Goal: Task Accomplishment & Management: Manage account settings

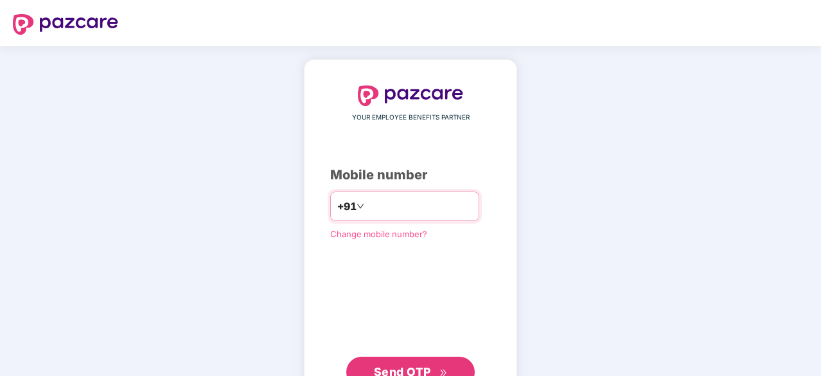
click at [367, 206] on input "number" at bounding box center [419, 206] width 105 height 21
type input "**********"
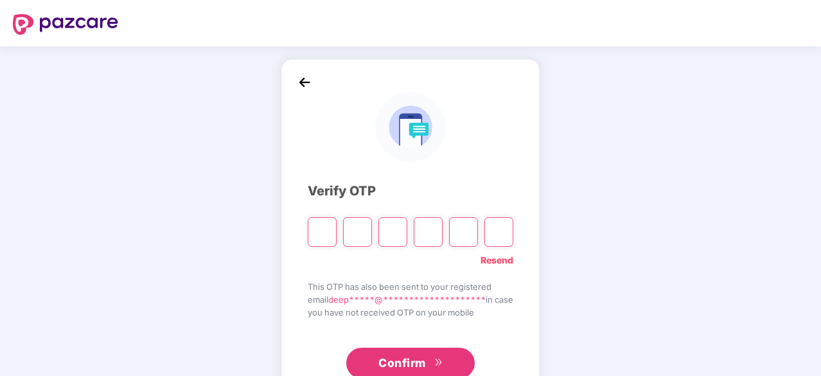
type input "*"
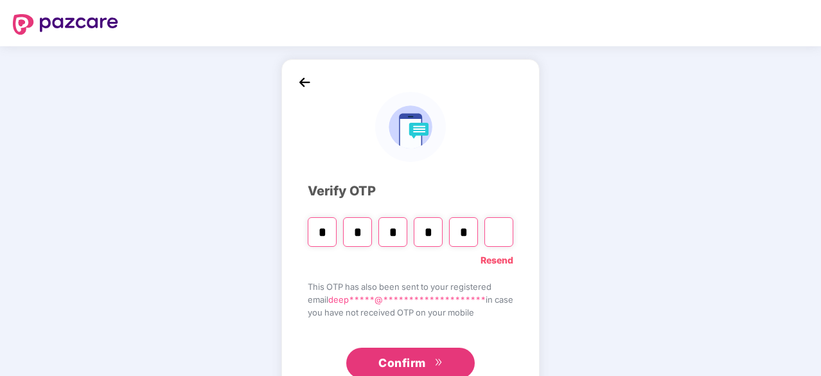
type input "*"
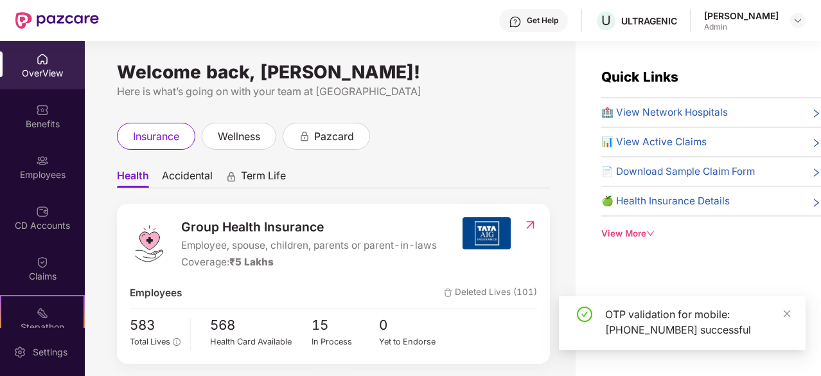
click at [46, 173] on div "Employees" at bounding box center [42, 174] width 85 height 13
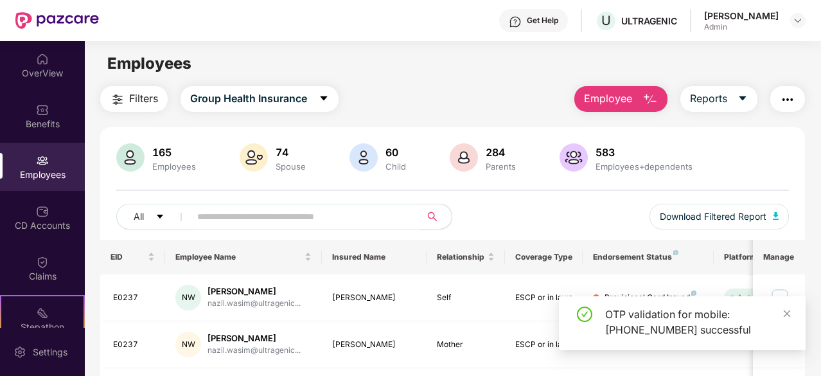
click at [281, 218] on input "text" at bounding box center [300, 216] width 206 height 19
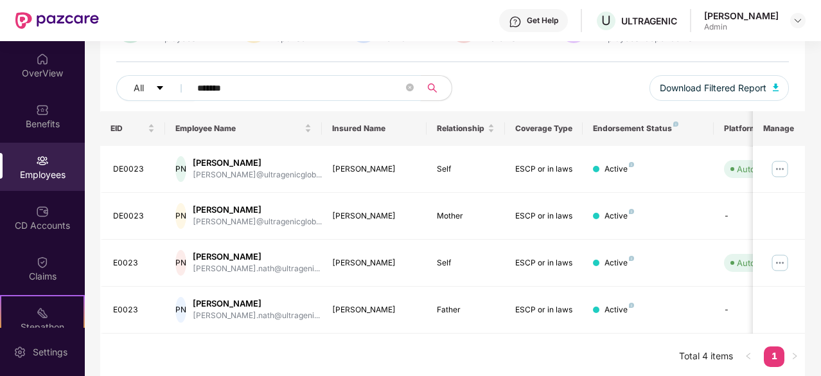
scroll to position [130, 0]
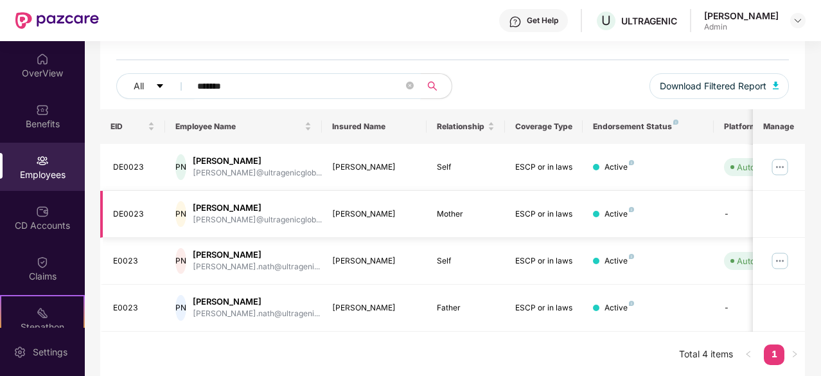
type input "*******"
click at [346, 211] on div "[PERSON_NAME]" at bounding box center [374, 214] width 84 height 12
drag, startPoint x: 112, startPoint y: 165, endPoint x: 148, endPoint y: 164, distance: 36.6
click at [148, 164] on td "DE0023" at bounding box center [133, 167] width 66 height 47
click at [132, 213] on div "DE0023" at bounding box center [134, 214] width 42 height 12
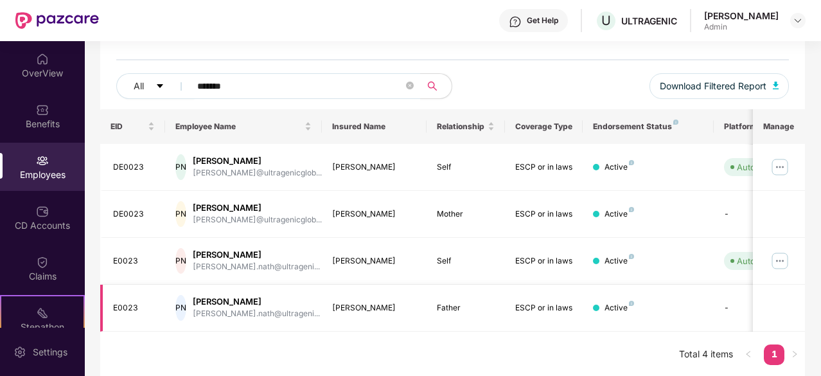
click at [139, 305] on div "E0023" at bounding box center [134, 308] width 42 height 12
click at [782, 256] on img at bounding box center [780, 261] width 21 height 21
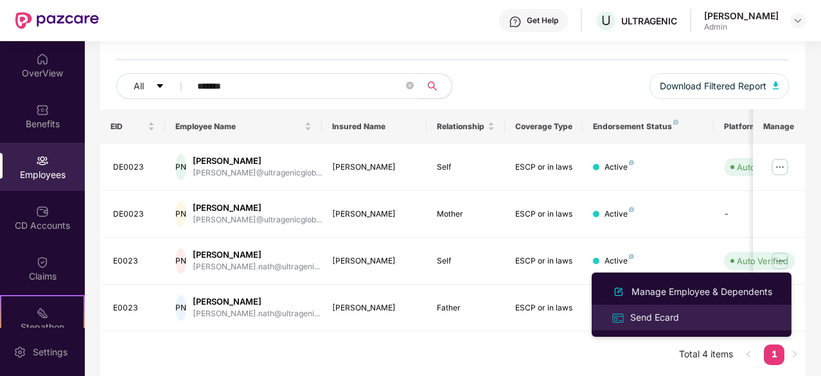
click at [680, 321] on div "Send Ecard" at bounding box center [655, 317] width 54 height 14
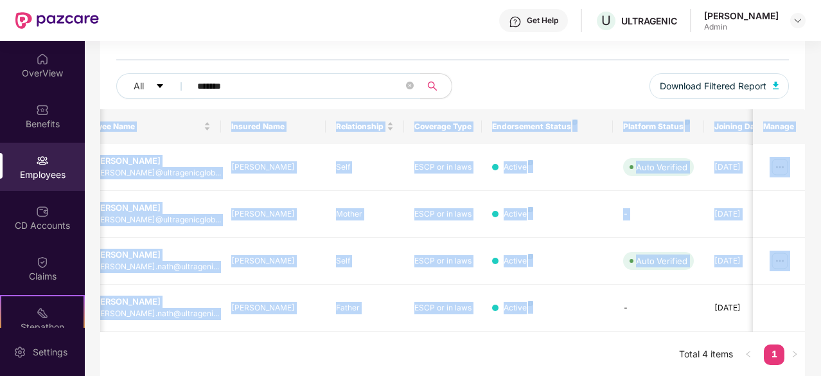
scroll to position [0, 128]
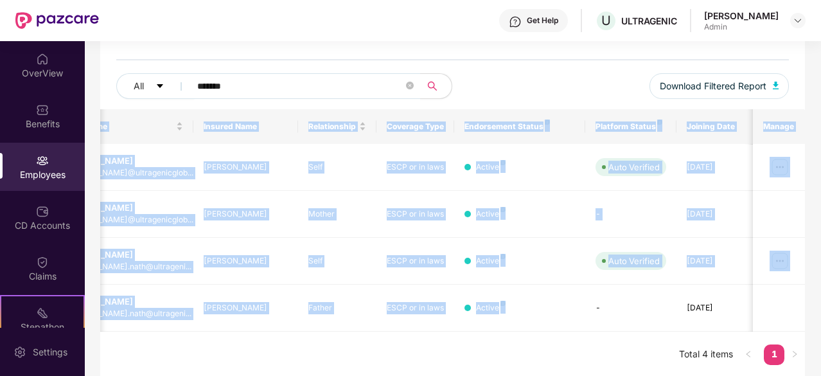
drag, startPoint x: 644, startPoint y: 309, endPoint x: 822, endPoint y: 308, distance: 178.0
click at [820, 308] on html "Get Help U ULTRAGENIC Deepanshu Admin OverView Benefits Employees CD Accounts C…" at bounding box center [410, 188] width 821 height 376
click at [521, 333] on div "EID Employee Name Insured Name Relationship Coverage Type Endorsement Status Pl…" at bounding box center [452, 243] width 705 height 269
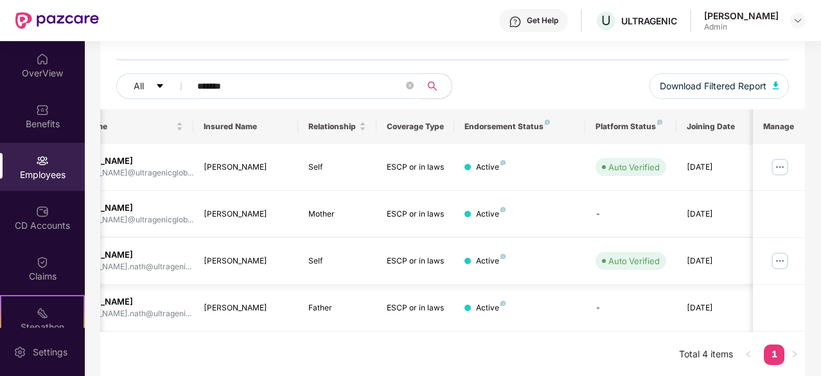
drag, startPoint x: 741, startPoint y: 305, endPoint x: 686, endPoint y: 256, distance: 72.8
click at [686, 256] on tbody "DE0023 PN [PERSON_NAME] [PERSON_NAME]@ultragenicglob... [PERSON_NAME] Self ESCP…" at bounding box center [389, 238] width 835 height 188
click at [617, 337] on div "EID Employee Name Insured Name Relationship Coverage Type Endorsement Status Pl…" at bounding box center [452, 243] width 705 height 269
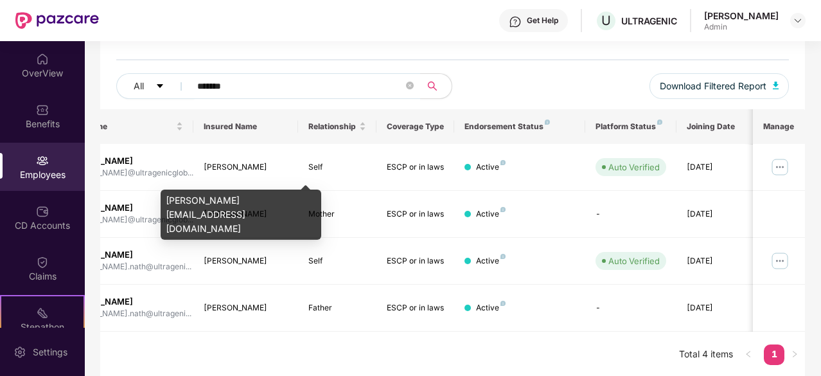
scroll to position [0, 0]
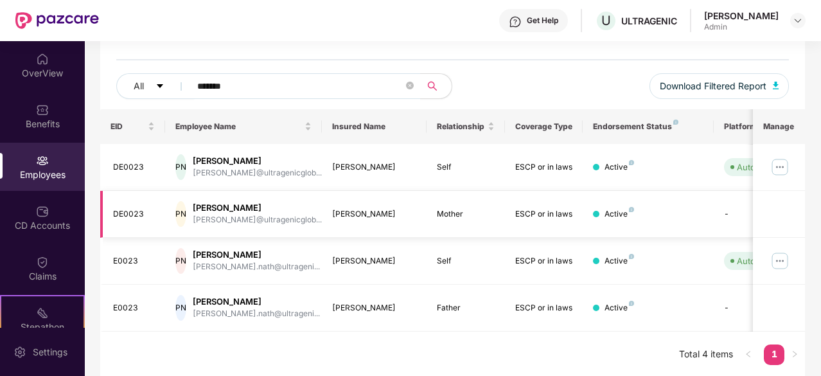
drag, startPoint x: 746, startPoint y: 308, endPoint x: 123, endPoint y: 211, distance: 629.9
click at [123, 211] on tbody "DE0023 PN [PERSON_NAME] [PERSON_NAME]@ultragenicglob... [PERSON_NAME] Self ESCP…" at bounding box center [517, 238] width 835 height 188
click at [197, 346] on div "EID Employee Name Insured Name Relationship Coverage Type Endorsement Status Pl…" at bounding box center [452, 243] width 705 height 269
drag, startPoint x: 106, startPoint y: 120, endPoint x: 822, endPoint y: 305, distance: 739.0
click at [820, 305] on html "Get Help U ULTRAGENIC Deepanshu Admin OverView Benefits Employees CD Accounts C…" at bounding box center [410, 188] width 821 height 376
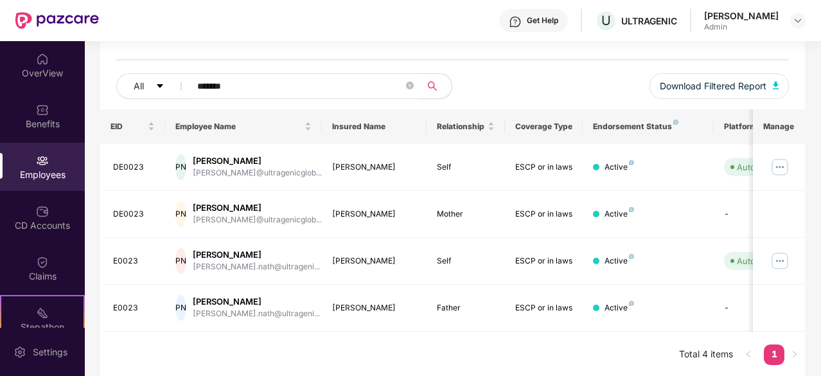
click at [448, 346] on div "EID Employee Name Insured Name Relationship Coverage Type Endorsement Status Pl…" at bounding box center [452, 243] width 705 height 269
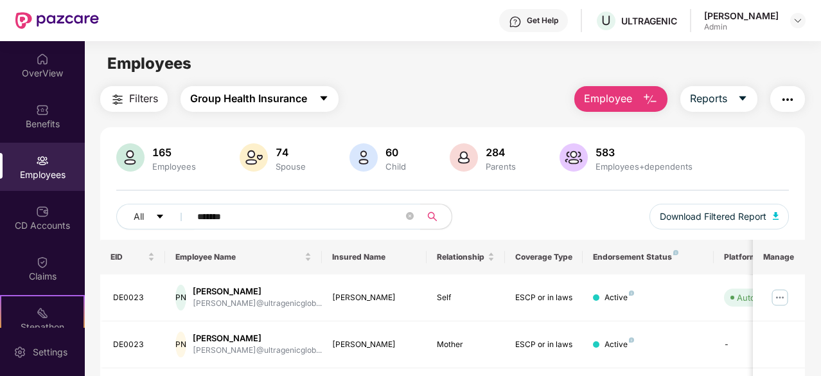
click at [323, 95] on icon "caret-down" at bounding box center [324, 98] width 10 height 10
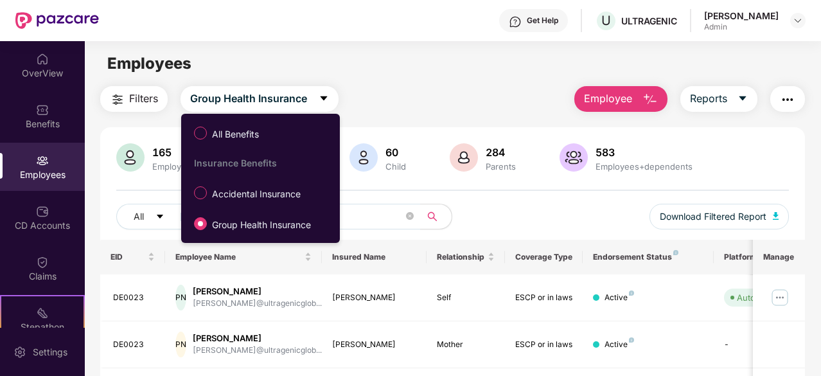
click at [374, 73] on div "Employees" at bounding box center [453, 63] width 736 height 24
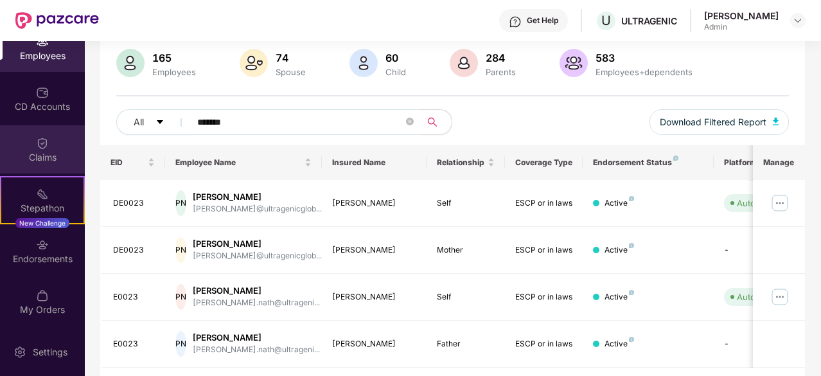
scroll to position [128, 0]
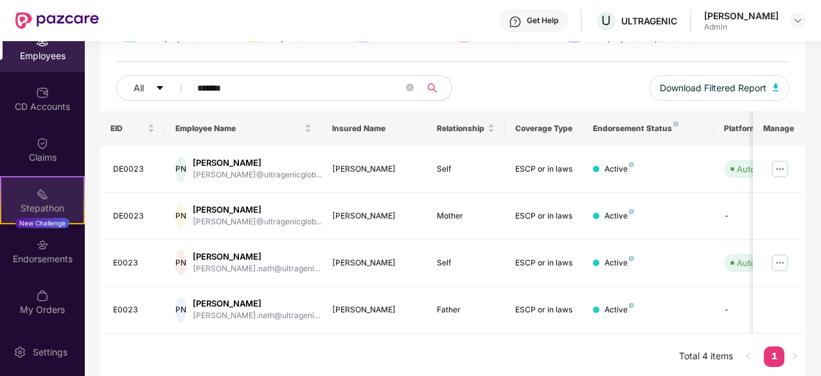
click at [44, 208] on div "Stepathon" at bounding box center [42, 208] width 82 height 13
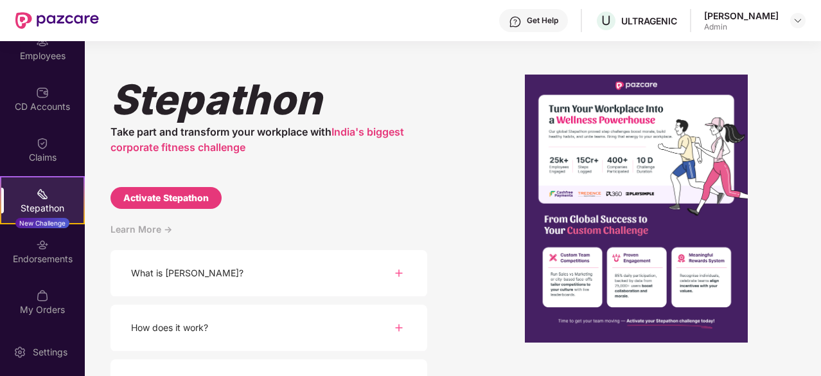
scroll to position [0, 0]
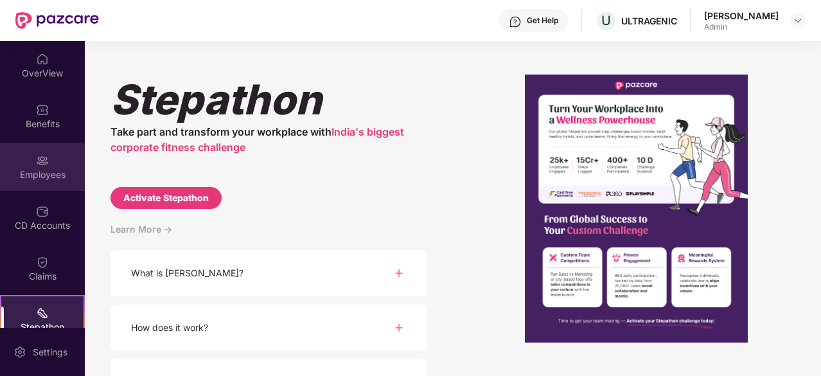
click at [48, 177] on div "Employees" at bounding box center [42, 174] width 85 height 13
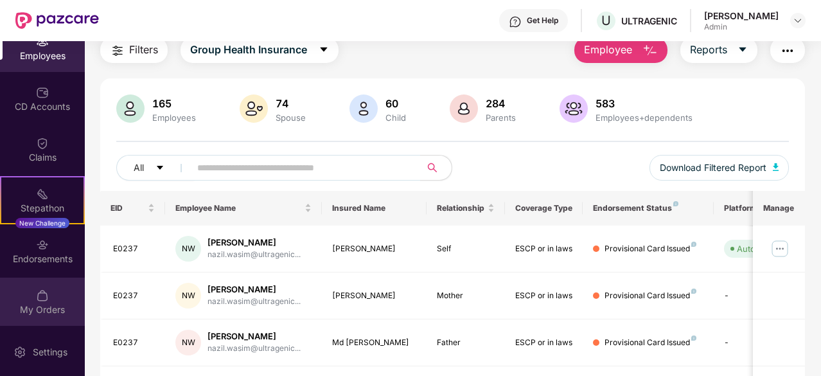
scroll to position [64, 0]
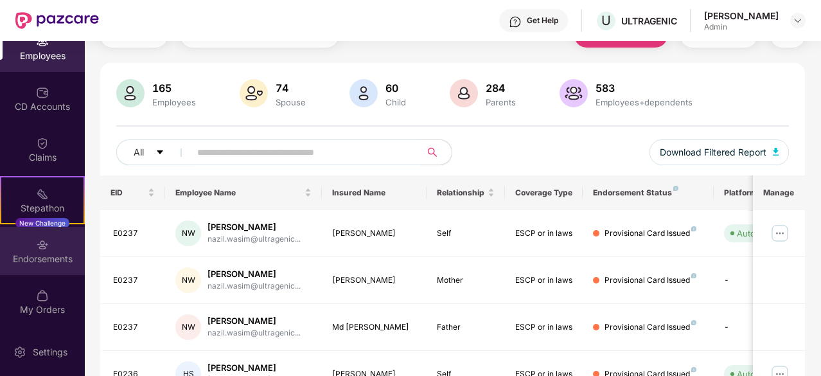
click at [58, 267] on div "Endorsements" at bounding box center [42, 251] width 85 height 48
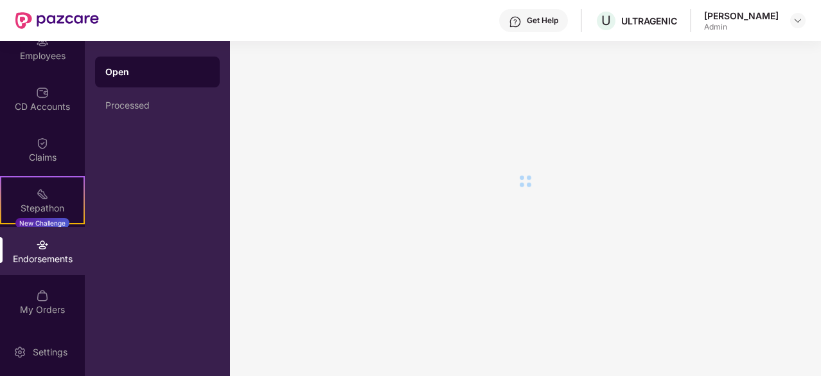
scroll to position [0, 0]
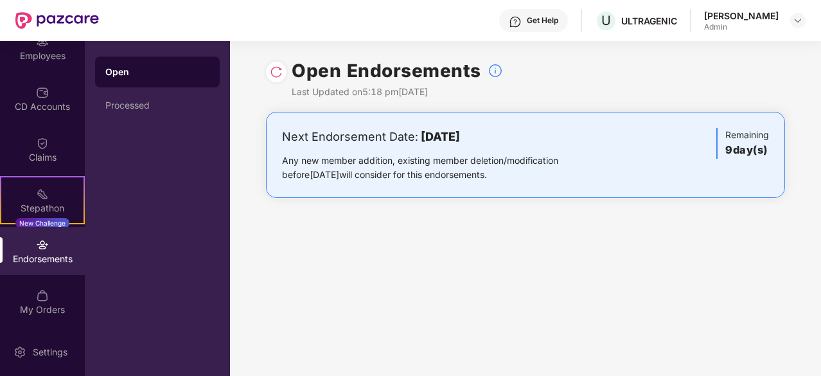
click at [58, 267] on div "Endorsements" at bounding box center [42, 251] width 85 height 48
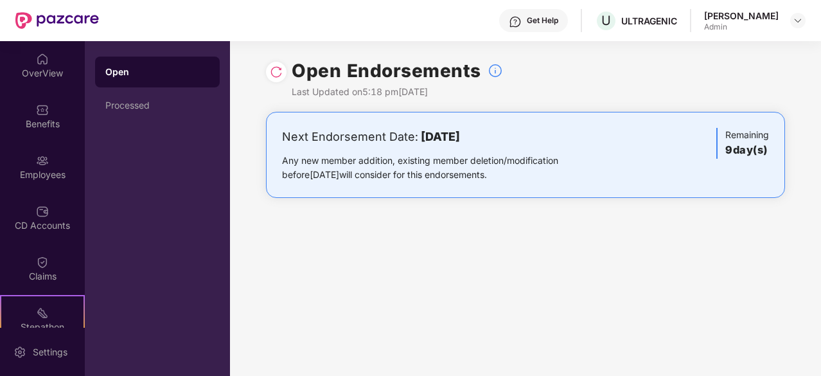
click at [459, 228] on div "Open Endorsements Last Updated on 5:18 pm[DATE] Next Endorsement Date: [DATE] A…" at bounding box center [525, 208] width 591 height 335
click at [31, 76] on div "OverView" at bounding box center [42, 73] width 85 height 13
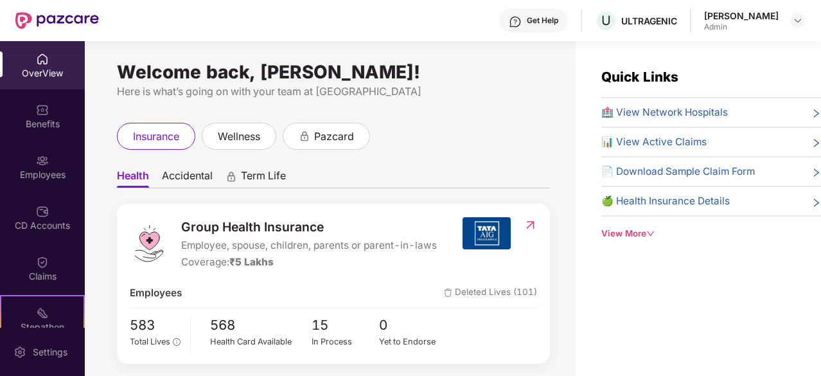
click at [639, 238] on div "Quick Links 🏥 View Network Hospitals 📊 View Active Claims 📄 Download Sample Cla…" at bounding box center [698, 229] width 245 height 376
click at [641, 234] on div "View More" at bounding box center [711, 233] width 220 height 13
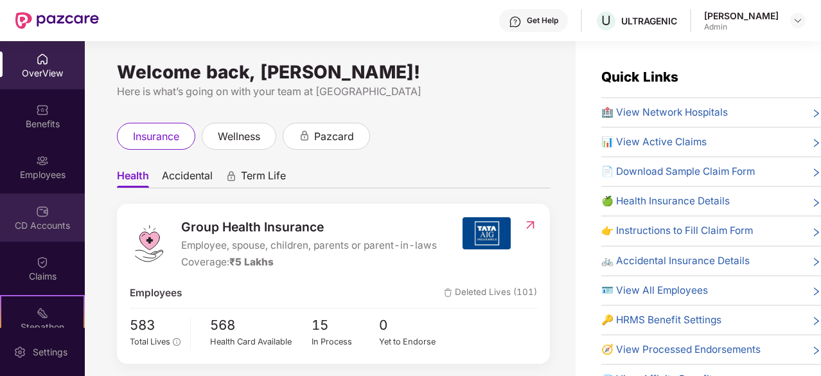
click at [39, 201] on div "CD Accounts" at bounding box center [42, 217] width 85 height 48
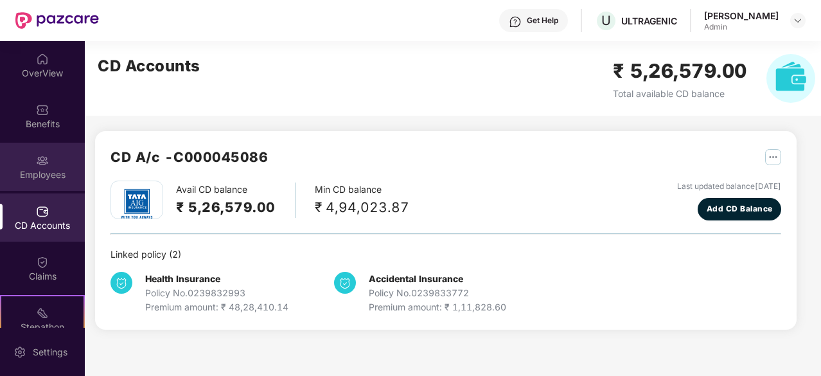
click at [48, 177] on div "Employees" at bounding box center [42, 174] width 85 height 13
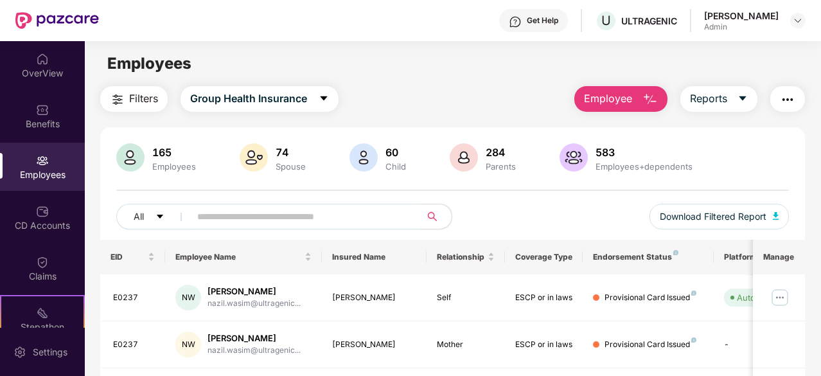
click at [536, 97] on div "Filters Group Health Insurance Employee Reports" at bounding box center [452, 99] width 705 height 26
click at [26, 192] on div "OverView Benefits Employees CD Accounts Claims Stepathon New Challenge Endorsem…" at bounding box center [42, 184] width 85 height 287
click at [31, 177] on div "Employees" at bounding box center [42, 174] width 85 height 13
click at [465, 92] on div "Filters Group Health Insurance Employee Reports" at bounding box center [452, 99] width 705 height 26
click at [421, 94] on div "Filters Group Health Insurance Employee Reports" at bounding box center [452, 99] width 705 height 26
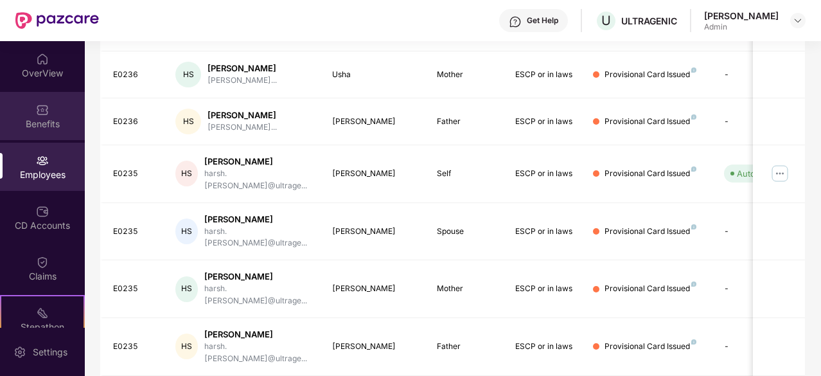
click at [57, 128] on div "Benefits" at bounding box center [42, 124] width 85 height 13
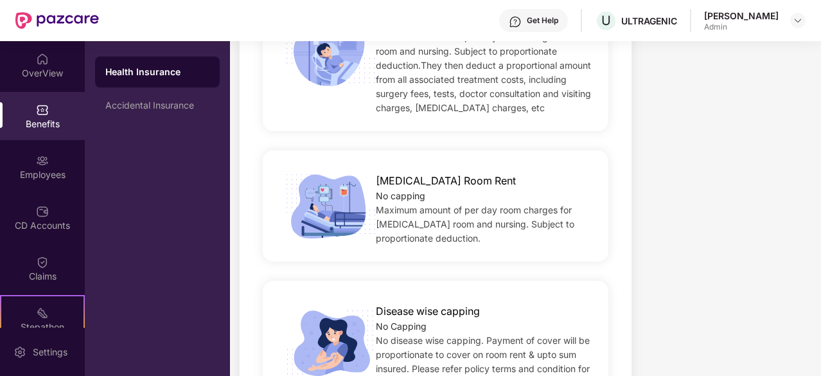
scroll to position [346, 0]
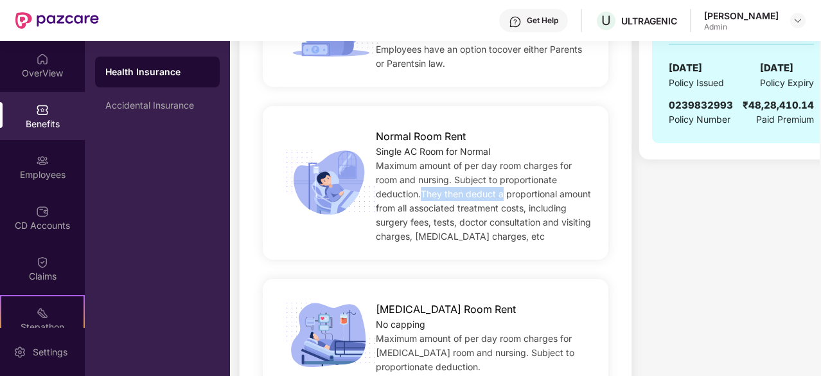
drag, startPoint x: 420, startPoint y: 191, endPoint x: 503, endPoint y: 191, distance: 82.9
click at [503, 191] on span "Maximum amount of per day room charges for room and nursing. Subject to proport…" at bounding box center [483, 201] width 215 height 82
click at [479, 209] on span "Maximum amount of per day room charges for room and nursing. Subject to proport…" at bounding box center [483, 201] width 215 height 82
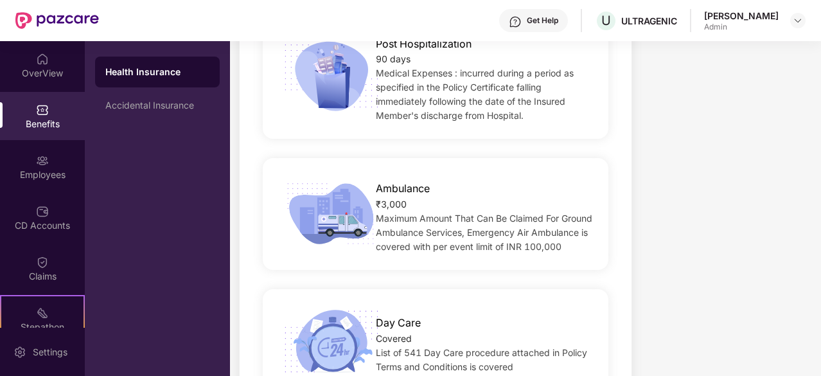
scroll to position [1181, 0]
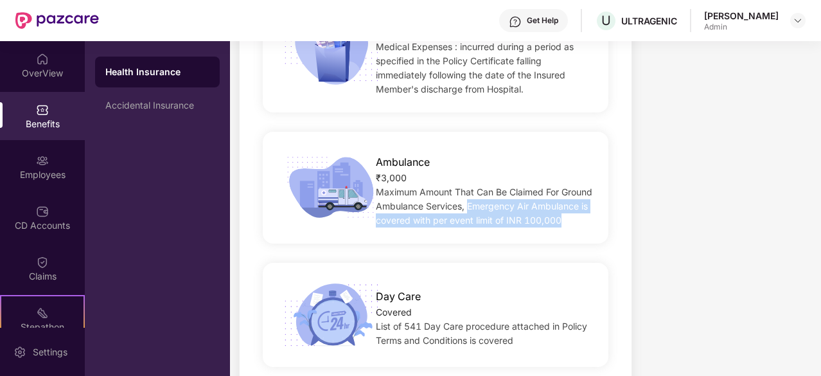
drag, startPoint x: 502, startPoint y: 204, endPoint x: 579, endPoint y: 236, distance: 83.9
click at [579, 227] on div "Maximum Amount That Can Be Claimed For Ground Ambulance Services, Emergency Air…" at bounding box center [484, 206] width 217 height 42
click at [516, 227] on div "Maximum Amount That Can Be Claimed For Ground Ambulance Services, Emergency Air…" at bounding box center [484, 206] width 217 height 42
click at [423, 224] on span "Maximum Amount That Can Be Claimed For Ground Ambulance Services, Emergency Air…" at bounding box center [484, 205] width 217 height 39
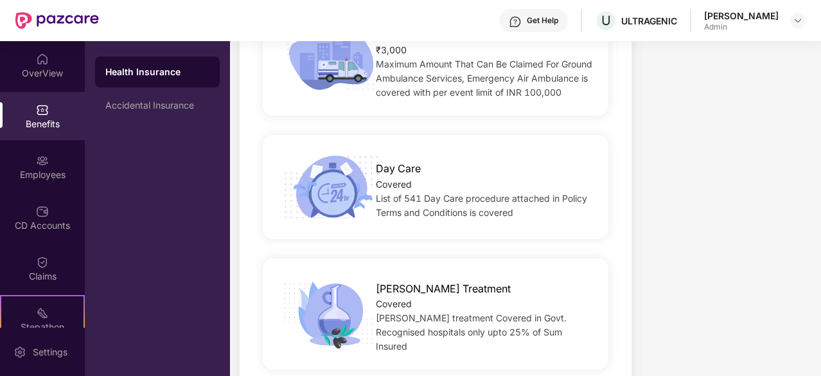
scroll to position [1310, 0]
drag, startPoint x: 403, startPoint y: 214, endPoint x: 502, endPoint y: 208, distance: 98.5
click at [502, 208] on span "List of 541 Day Care procedure attached in Policy Terms and Conditions is cover…" at bounding box center [481, 204] width 211 height 25
click at [476, 214] on span "List of 541 Day Care procedure attached in Policy Terms and Conditions is cover…" at bounding box center [481, 204] width 211 height 25
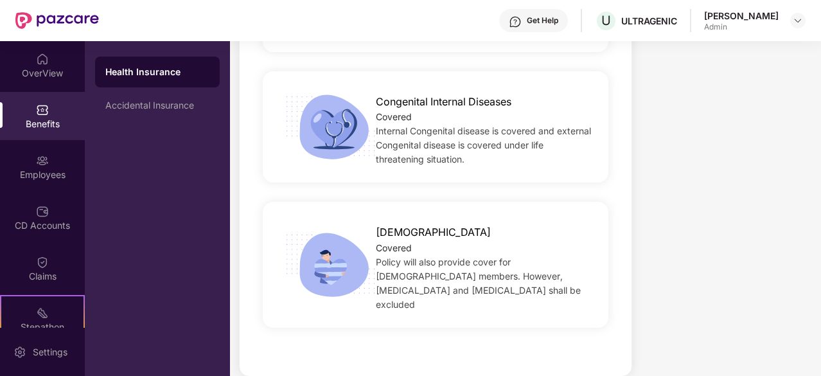
scroll to position [3065, 0]
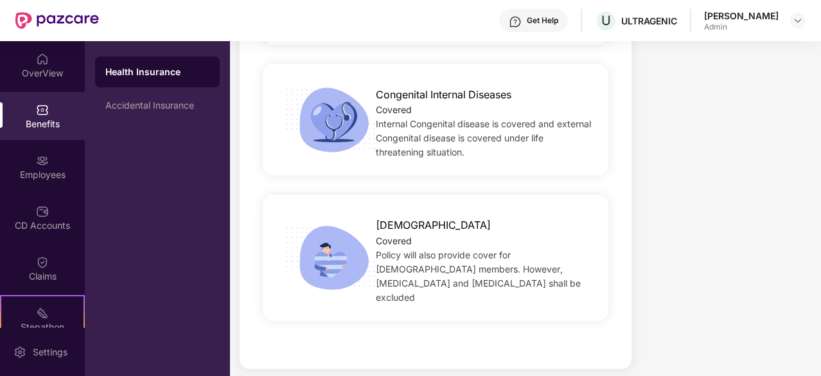
drag, startPoint x: 533, startPoint y: 283, endPoint x: 364, endPoint y: 223, distance: 179.4
click at [364, 223] on div "[DEMOGRAPHIC_DATA] Covered Policy will also provide cover for [DEMOGRAPHIC_DATA…" at bounding box center [484, 257] width 258 height 93
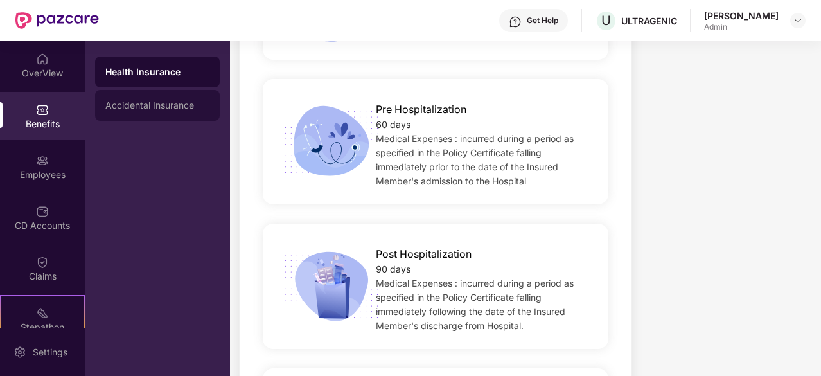
click at [134, 111] on div "Accidental Insurance" at bounding box center [157, 105] width 125 height 31
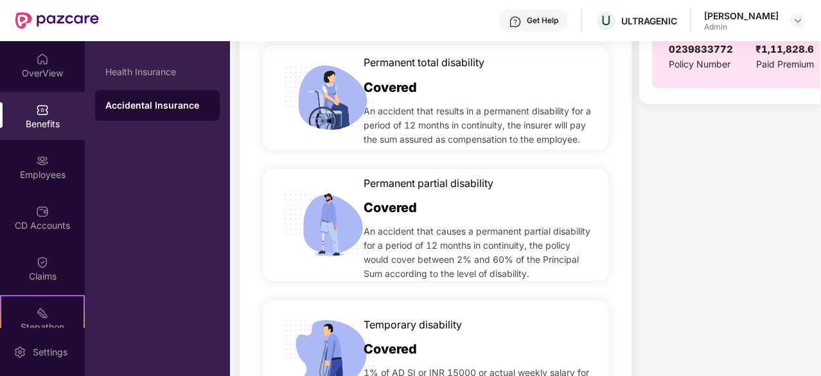
scroll to position [514, 0]
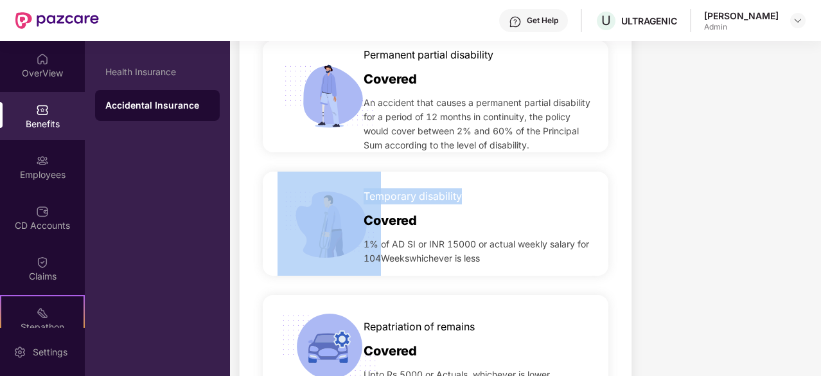
drag, startPoint x: 474, startPoint y: 195, endPoint x: 361, endPoint y: 193, distance: 113.1
click at [361, 193] on div "Temporary disability Covered 1% of AD SI or INR 15000 or actual weekly salary f…" at bounding box center [436, 224] width 346 height 104
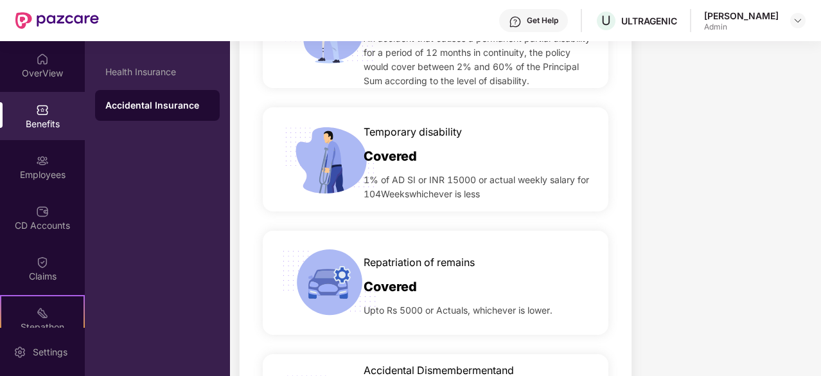
scroll to position [642, 0]
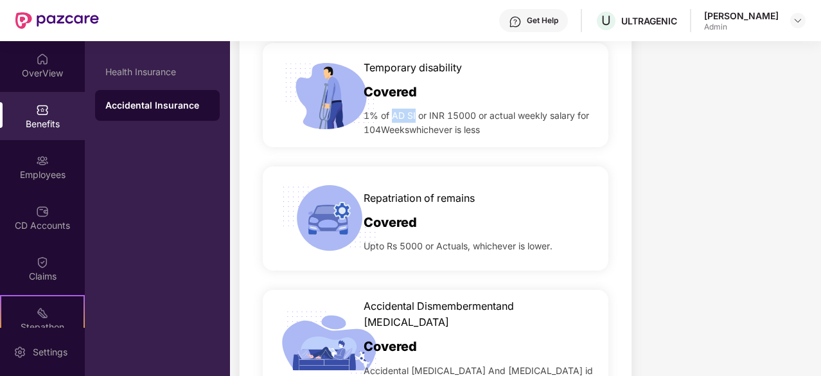
drag, startPoint x: 392, startPoint y: 116, endPoint x: 416, endPoint y: 120, distance: 24.2
click at [416, 120] on span "1% of AD SI or INR 15000 or actual weekly salary for 104Weekswhichever is less" at bounding box center [479, 123] width 231 height 28
click at [461, 114] on span "1% of AD SI or INR 15000 or actual weekly salary for 104Weekswhichever is less" at bounding box center [479, 123] width 231 height 28
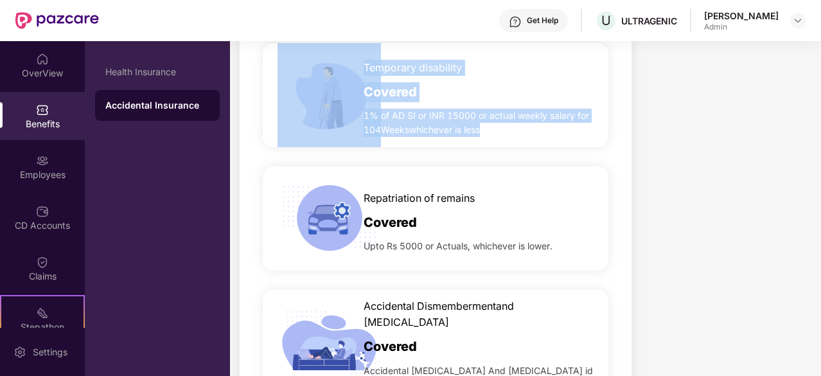
drag, startPoint x: 489, startPoint y: 126, endPoint x: 352, endPoint y: 105, distance: 138.5
click at [352, 105] on div "Temporary disability Covered 1% of AD SI or INR 15000 or actual weekly salary f…" at bounding box center [436, 95] width 346 height 104
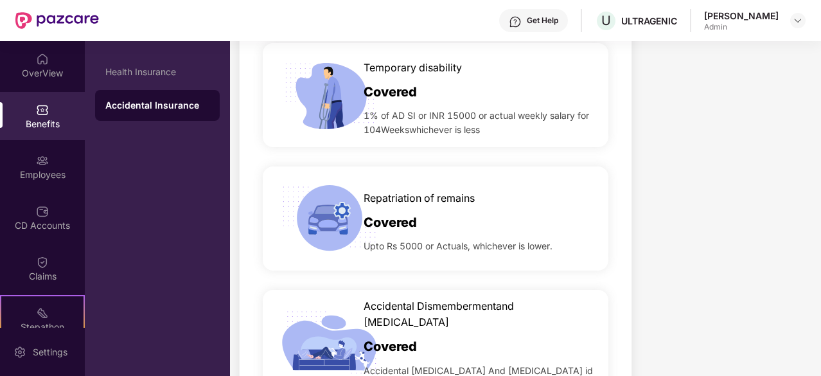
click at [490, 214] on div "Covered" at bounding box center [479, 219] width 231 height 26
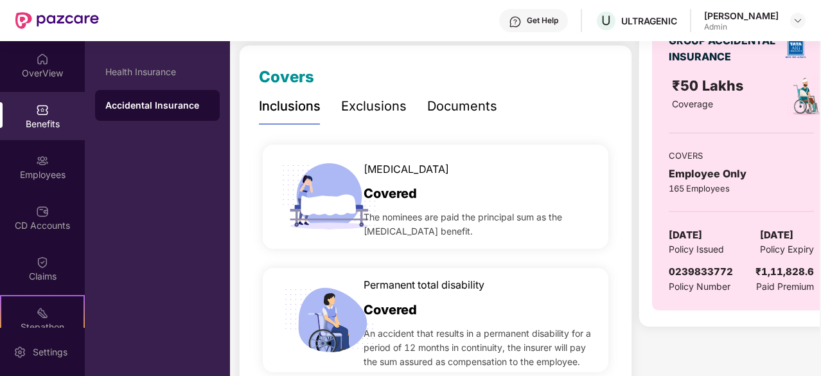
scroll to position [0, 0]
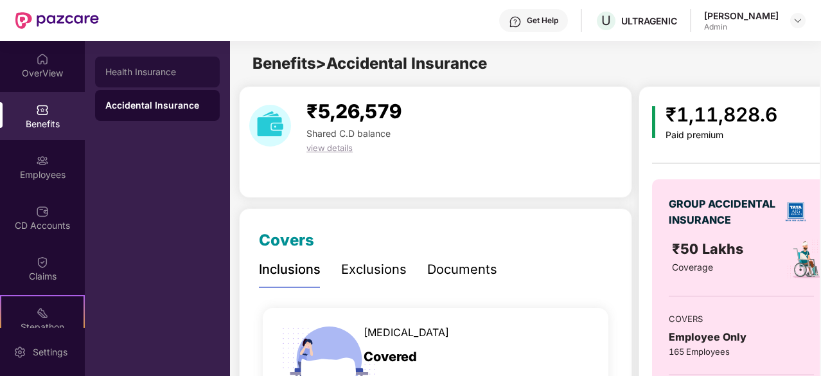
click at [157, 74] on div "Health Insurance" at bounding box center [157, 72] width 104 height 10
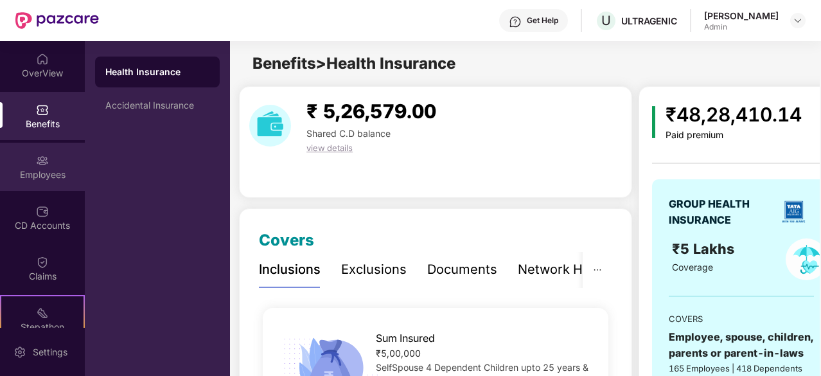
click at [28, 157] on div "Employees" at bounding box center [42, 167] width 85 height 48
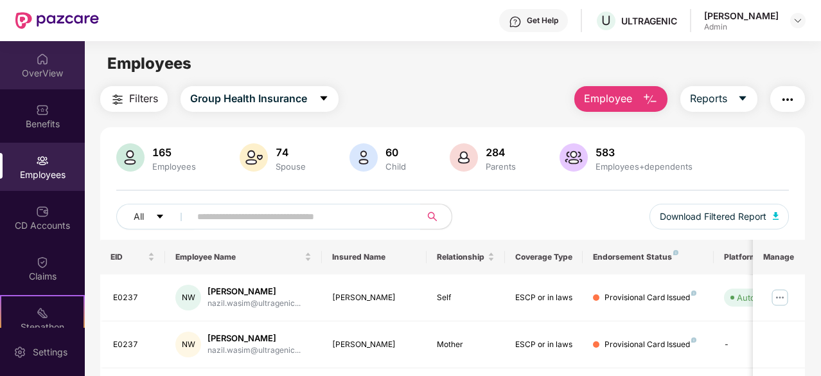
click at [60, 74] on div "OverView" at bounding box center [42, 73] width 85 height 13
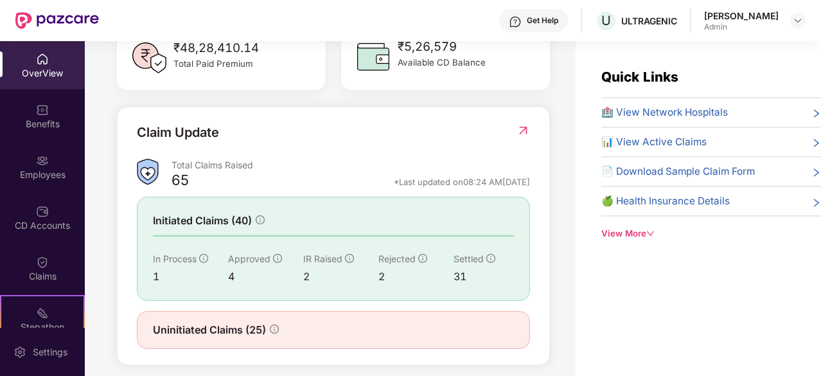
scroll to position [419, 0]
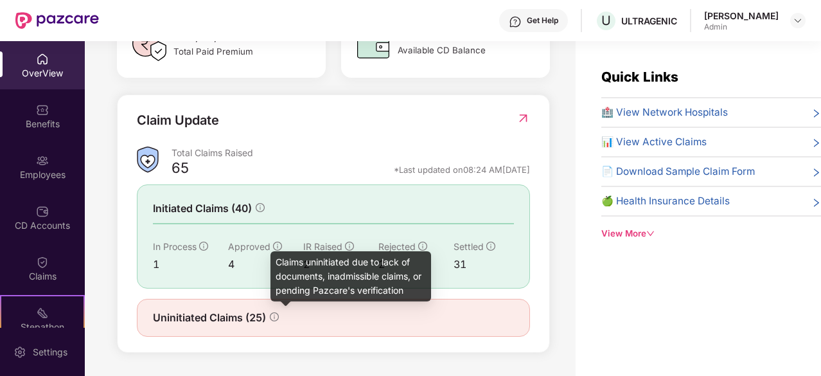
click at [272, 320] on icon "info-circle" at bounding box center [274, 316] width 9 height 9
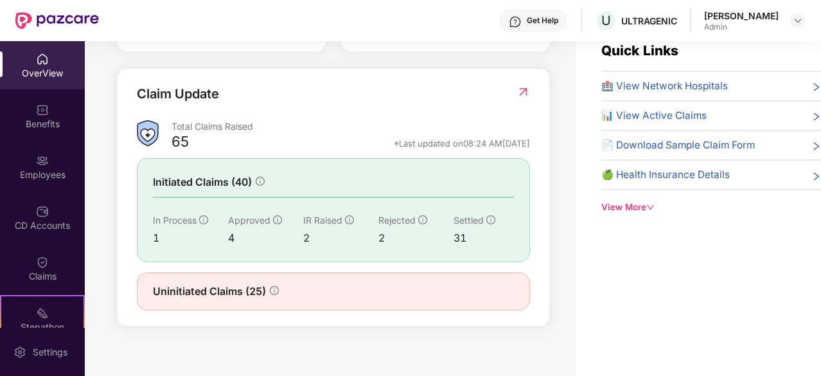
scroll to position [41, 0]
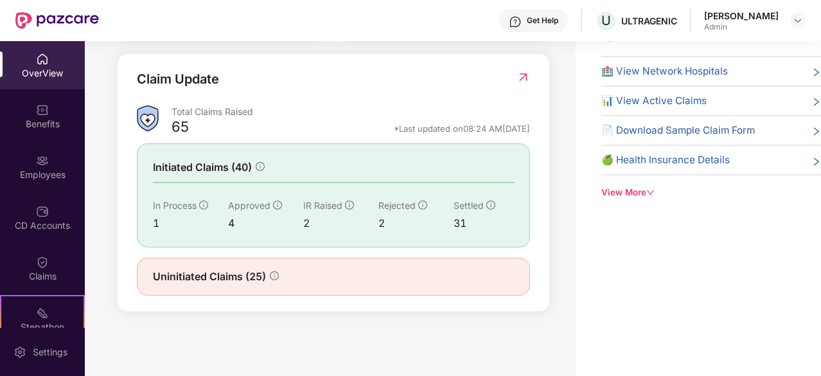
click at [205, 281] on span "Uninitiated Claims (25)" at bounding box center [209, 277] width 113 height 16
click at [644, 188] on div "View More" at bounding box center [711, 192] width 220 height 13
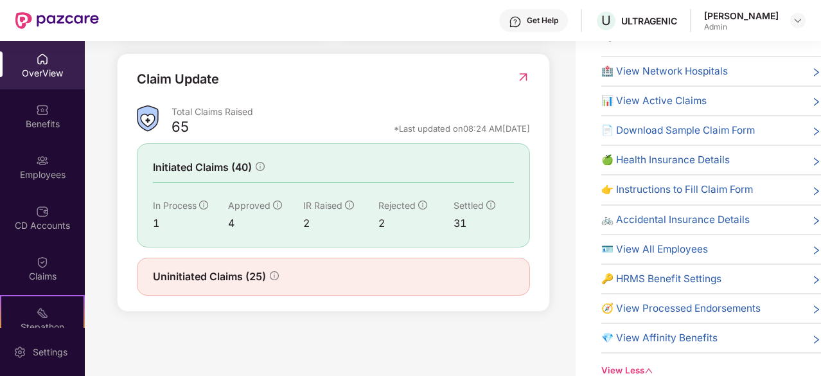
click at [702, 188] on span "👉 Instructions to Fill Claim Form" at bounding box center [677, 189] width 152 height 15
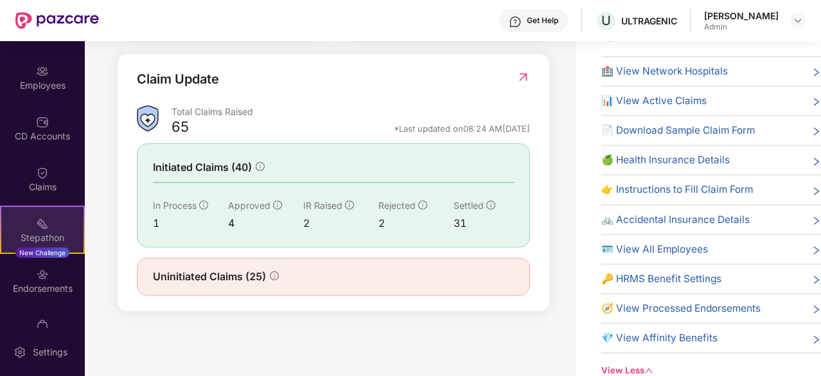
scroll to position [119, 0]
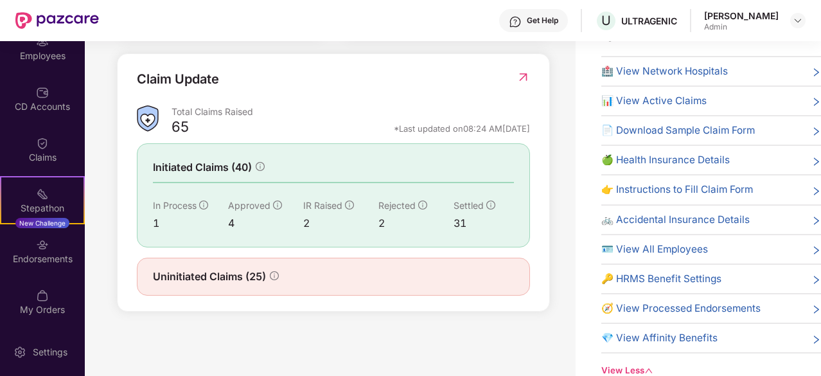
click at [570, 78] on div "Welcome back, [PERSON_NAME]! Here is what’s going on with your team at Pazcare …" at bounding box center [330, 175] width 491 height 350
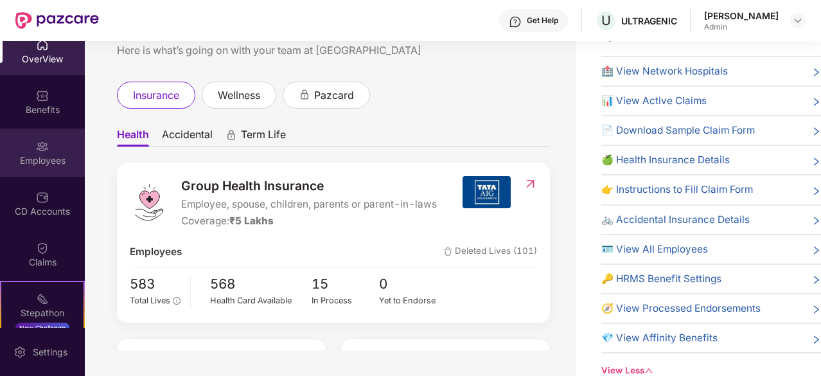
scroll to position [0, 0]
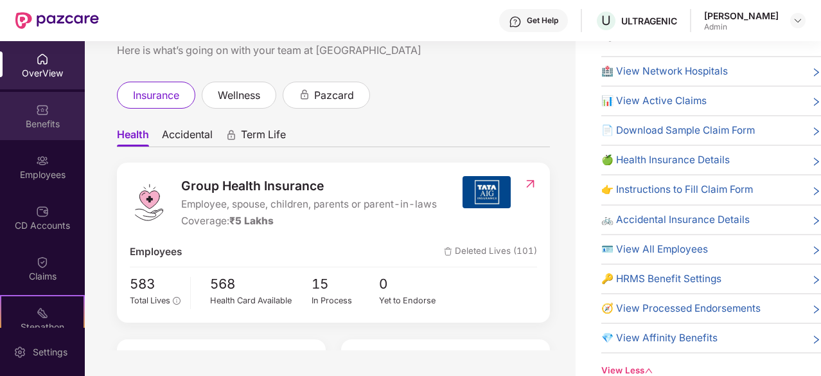
click at [40, 107] on img at bounding box center [42, 109] width 13 height 13
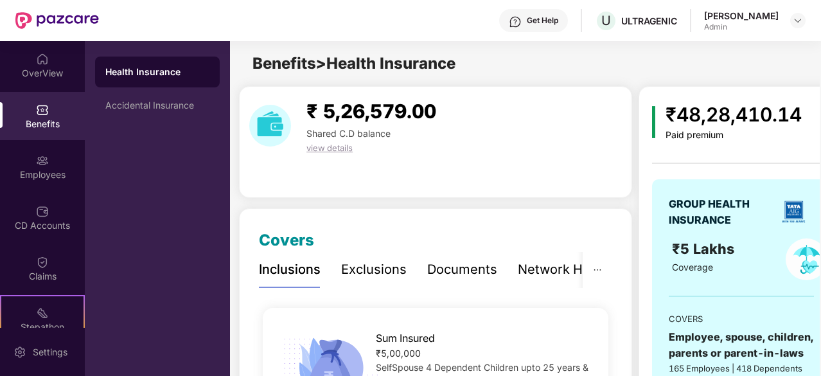
click at [380, 279] on div "Exclusions" at bounding box center [374, 269] width 66 height 35
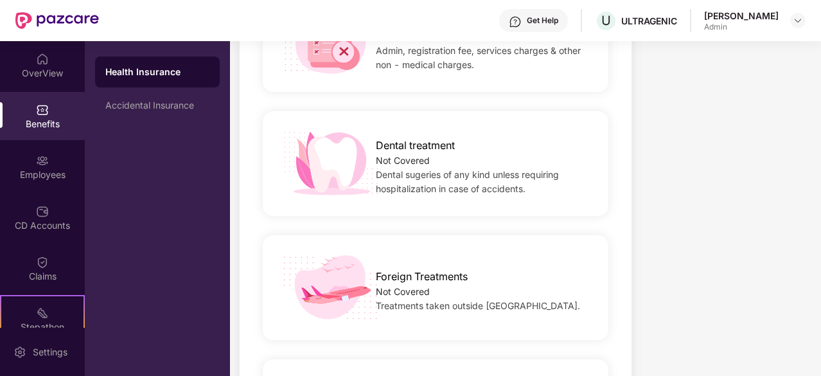
scroll to position [578, 0]
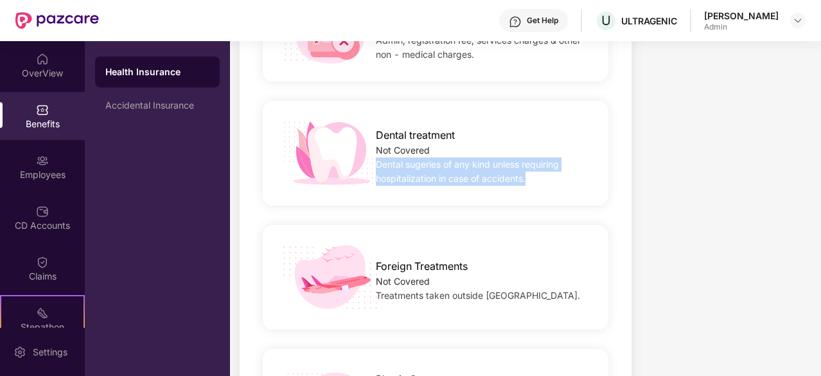
drag, startPoint x: 544, startPoint y: 179, endPoint x: 375, endPoint y: 157, distance: 171.0
click at [375, 157] on div "Dental treatment Not Covered Dental sugeries of any kind unless requiring hospi…" at bounding box center [484, 153] width 258 height 65
click at [509, 159] on span "Dental sugeries of any kind unless requiring hospitalization in case of acciden…" at bounding box center [467, 171] width 183 height 25
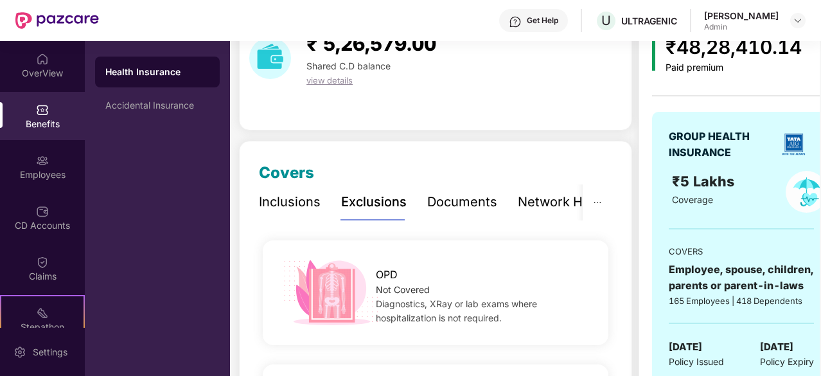
scroll to position [0, 0]
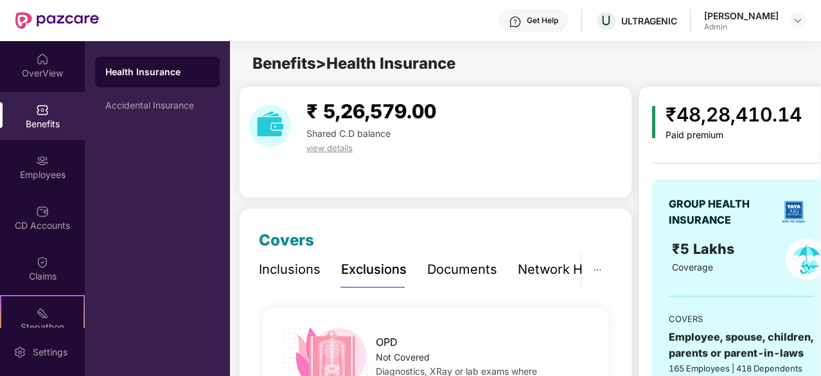
click at [448, 264] on div "Documents" at bounding box center [462, 270] width 70 height 20
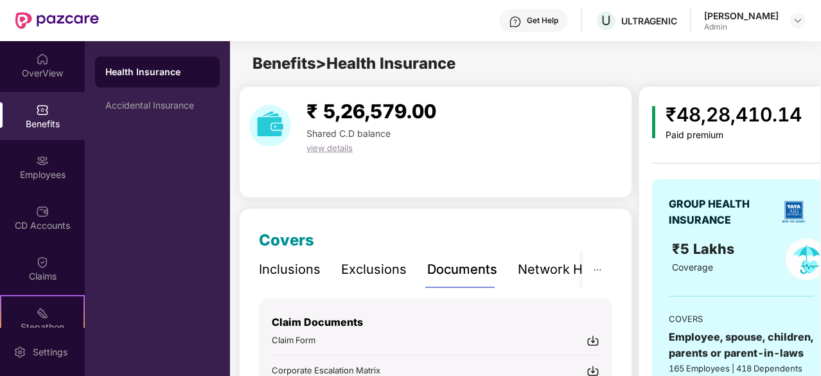
scroll to position [193, 0]
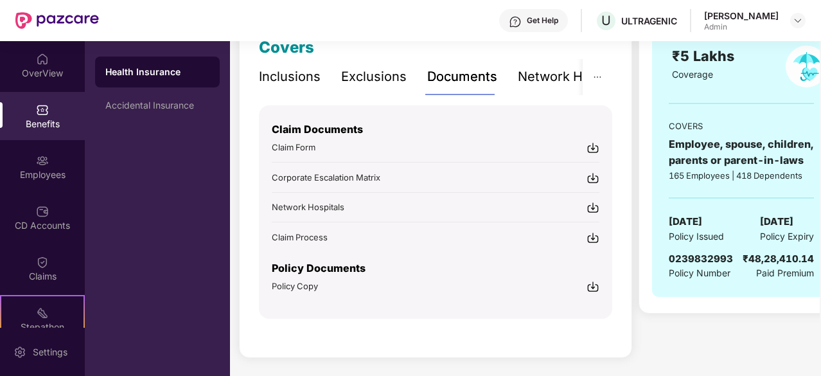
click at [530, 73] on div "Network Hospitals" at bounding box center [574, 77] width 112 height 20
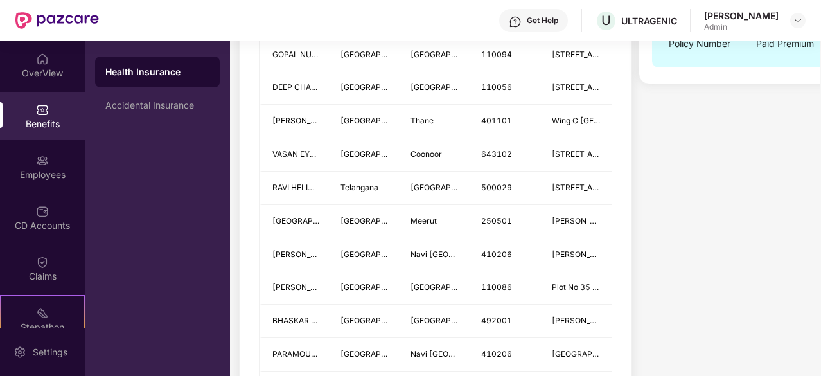
scroll to position [128, 0]
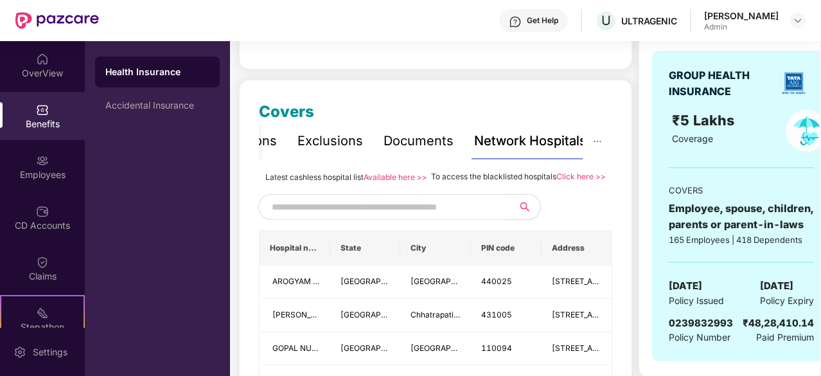
click at [319, 213] on input "text" at bounding box center [382, 206] width 220 height 19
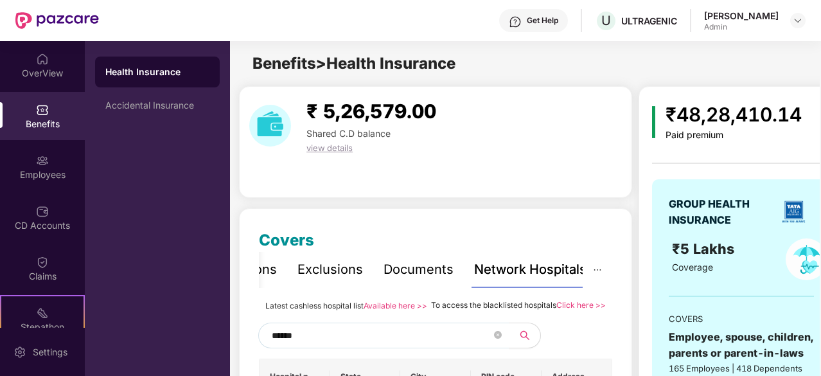
scroll to position [0, 0]
click at [342, 341] on input "******" at bounding box center [382, 335] width 220 height 19
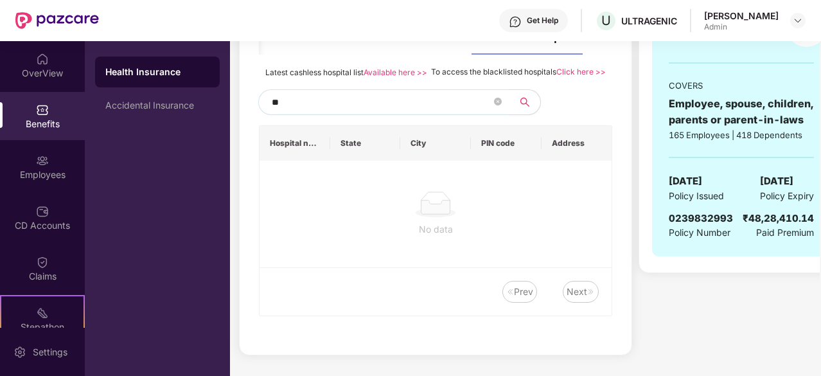
type input "*"
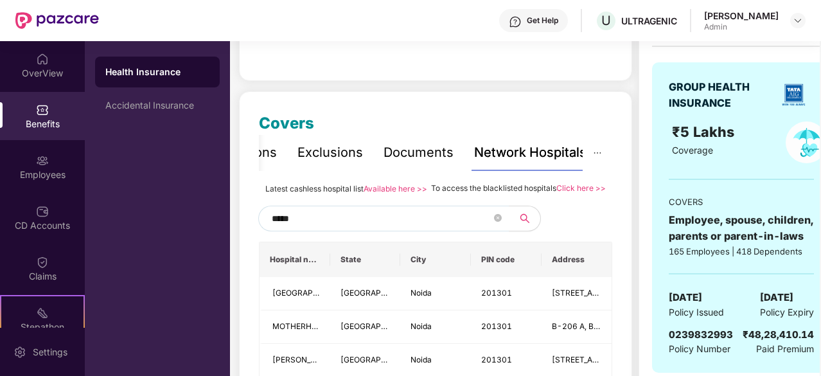
scroll to position [0, 0]
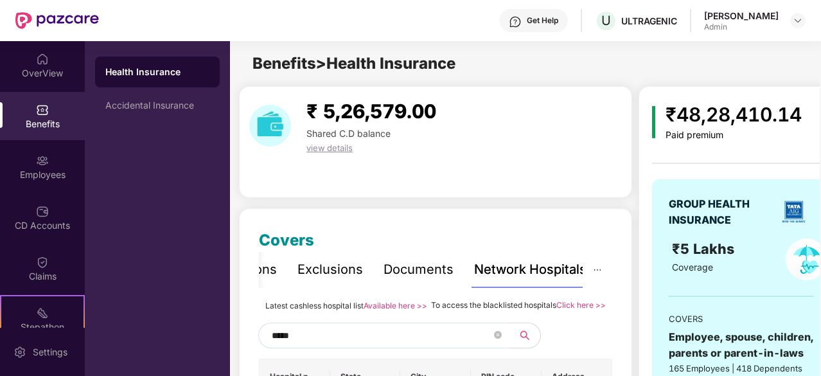
type input "*****"
click at [39, 121] on div "Benefits" at bounding box center [42, 124] width 85 height 13
click at [34, 71] on div "OverView" at bounding box center [42, 73] width 85 height 13
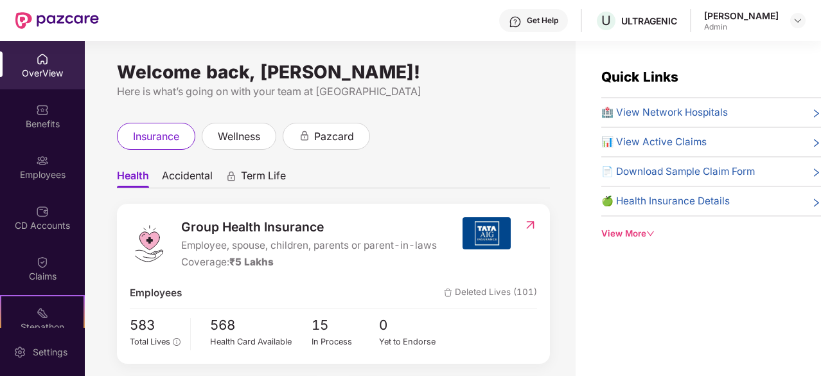
click at [42, 132] on div "Benefits" at bounding box center [42, 116] width 85 height 48
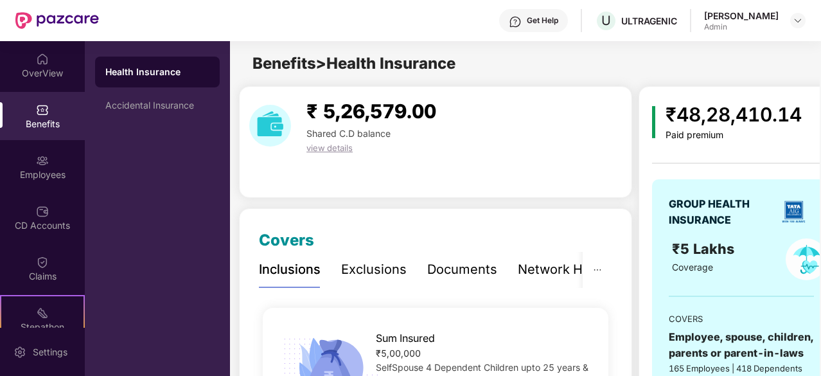
click at [331, 147] on span "view details" at bounding box center [329, 148] width 46 height 10
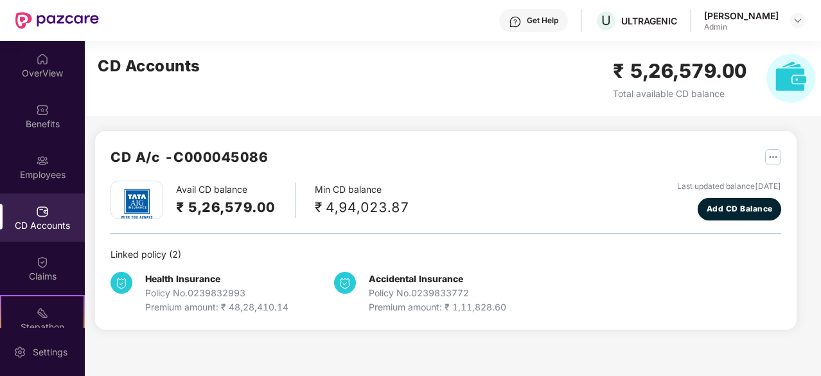
click at [26, 192] on div "OverView Benefits Employees CD Accounts Claims Stepathon New Challenge Endorsem…" at bounding box center [42, 184] width 85 height 287
click at [32, 173] on div "Employees" at bounding box center [42, 174] width 85 height 13
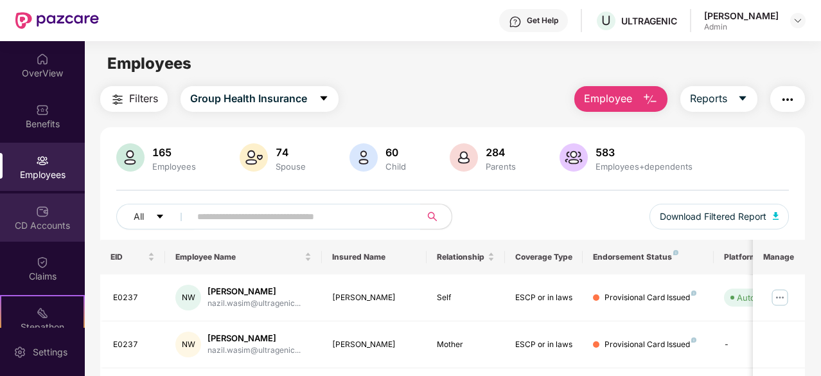
click at [40, 211] on img at bounding box center [42, 211] width 13 height 13
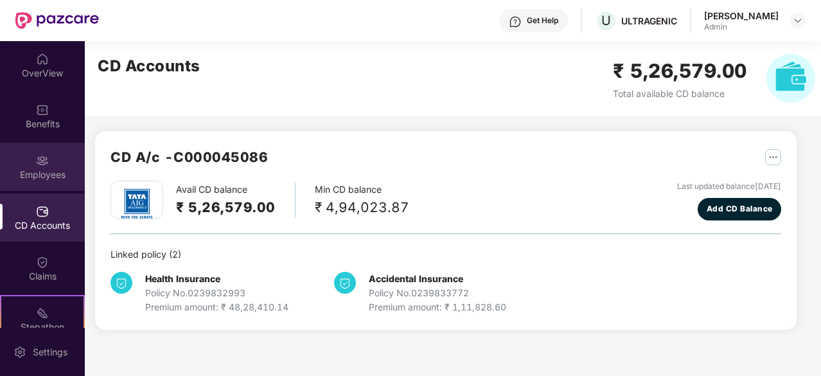
click at [44, 157] on img at bounding box center [42, 160] width 13 height 13
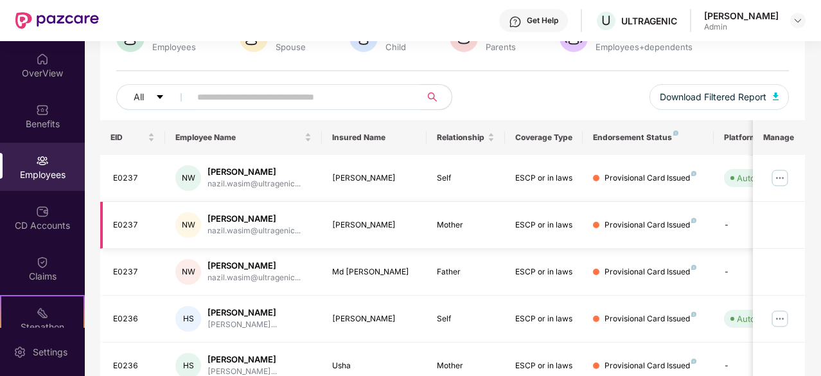
scroll to position [64, 0]
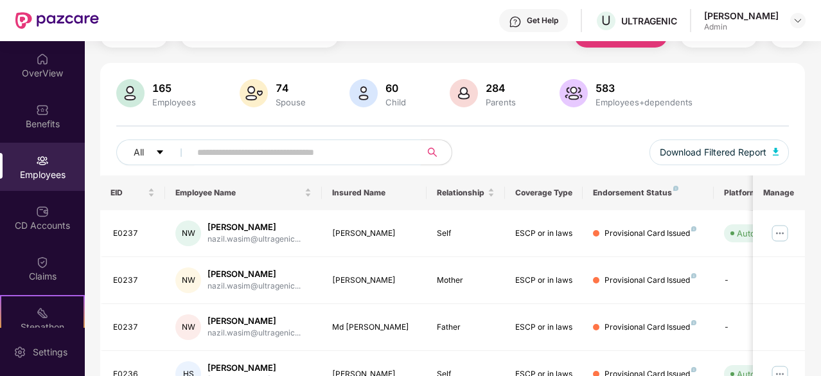
click at [233, 157] on input "text" at bounding box center [300, 152] width 206 height 19
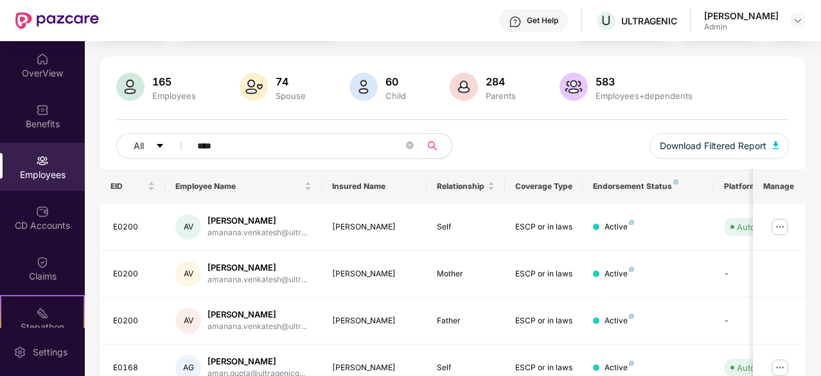
scroll to position [0, 0]
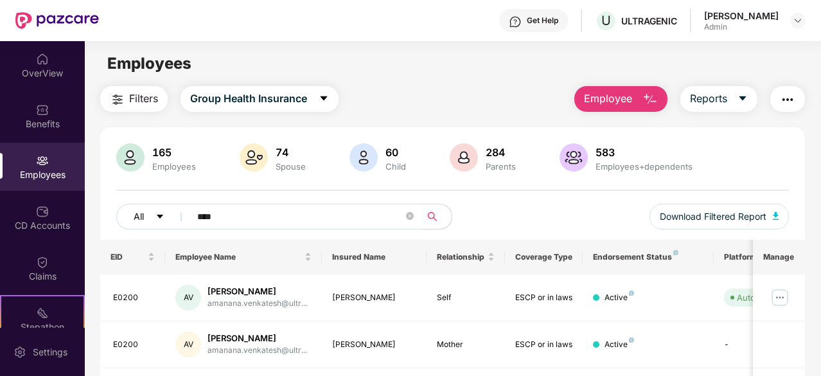
drag, startPoint x: 236, startPoint y: 219, endPoint x: 125, endPoint y: 215, distance: 111.2
click at [145, 218] on div "All ****" at bounding box center [284, 217] width 337 height 26
paste input "******"
type input "**********"
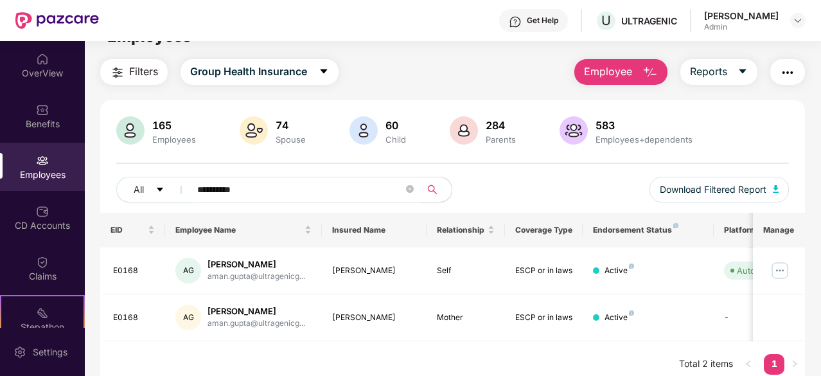
scroll to position [41, 0]
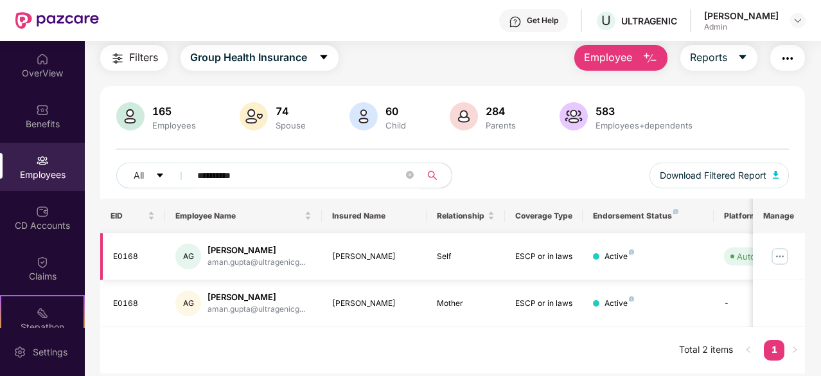
click at [330, 258] on td "[PERSON_NAME]" at bounding box center [374, 256] width 105 height 47
click at [224, 247] on div "[PERSON_NAME]" at bounding box center [257, 250] width 98 height 12
click at [637, 47] on button "Employee" at bounding box center [620, 58] width 93 height 26
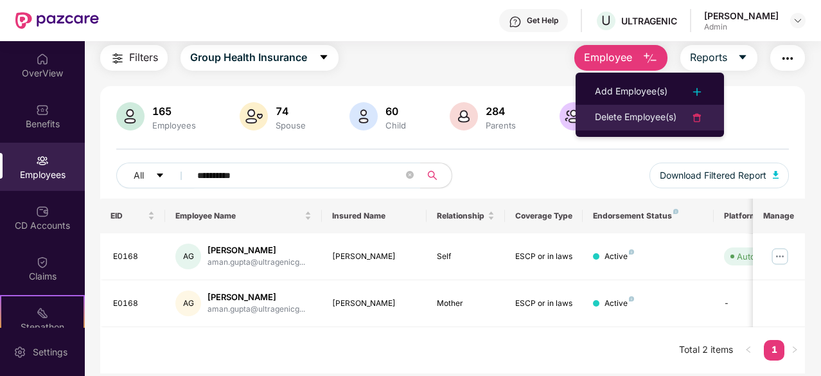
click at [637, 114] on div "Delete Employee(s)" at bounding box center [636, 117] width 82 height 15
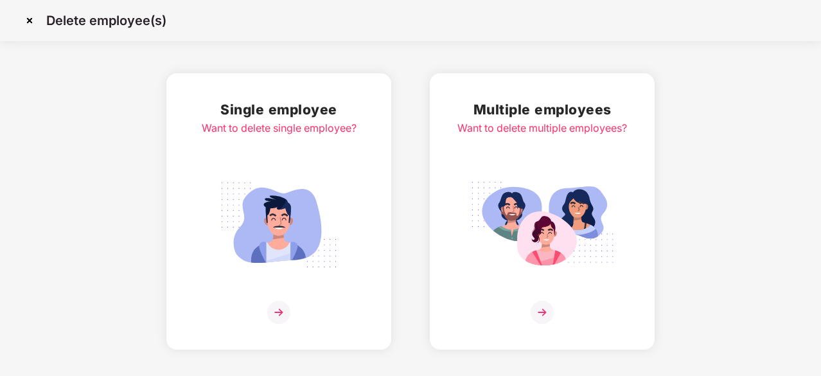
click at [517, 247] on img at bounding box center [542, 225] width 144 height 100
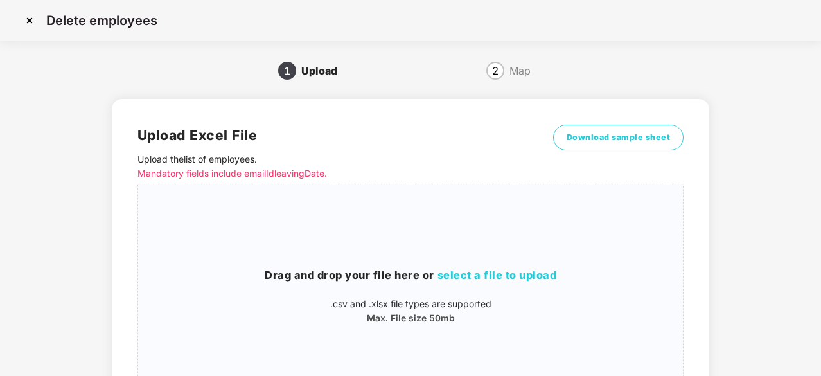
click at [30, 20] on img at bounding box center [29, 20] width 21 height 21
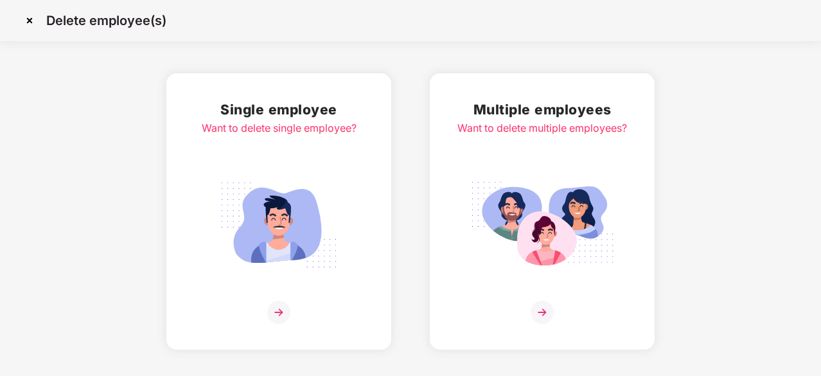
click at [263, 196] on img at bounding box center [279, 225] width 144 height 100
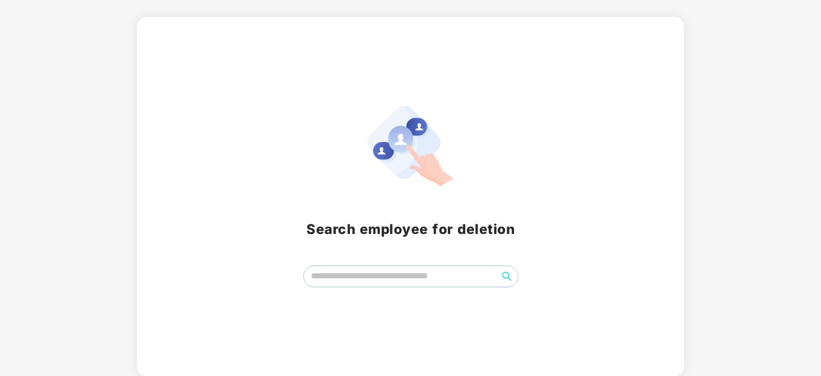
scroll to position [57, 0]
click at [364, 274] on input "search" at bounding box center [400, 275] width 193 height 19
type input "****"
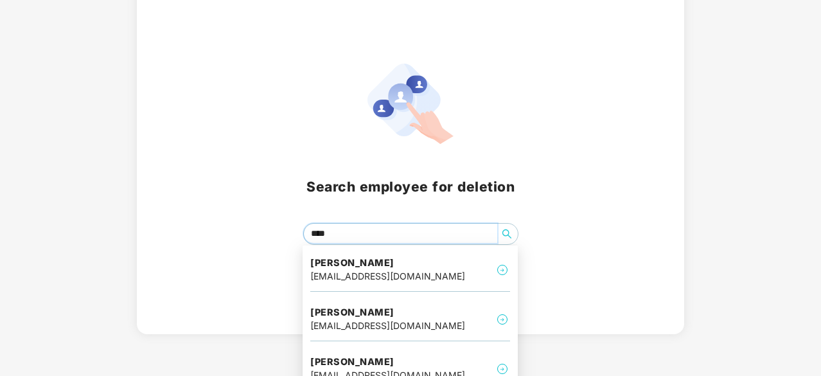
scroll to position [117, 0]
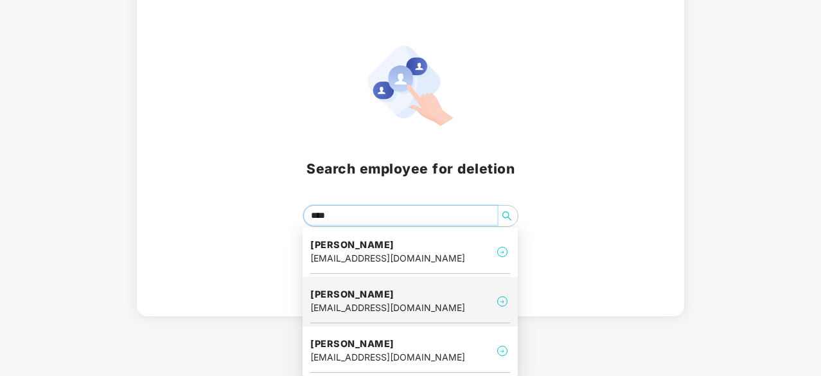
click at [428, 296] on h4 "[PERSON_NAME]" at bounding box center [387, 294] width 155 height 13
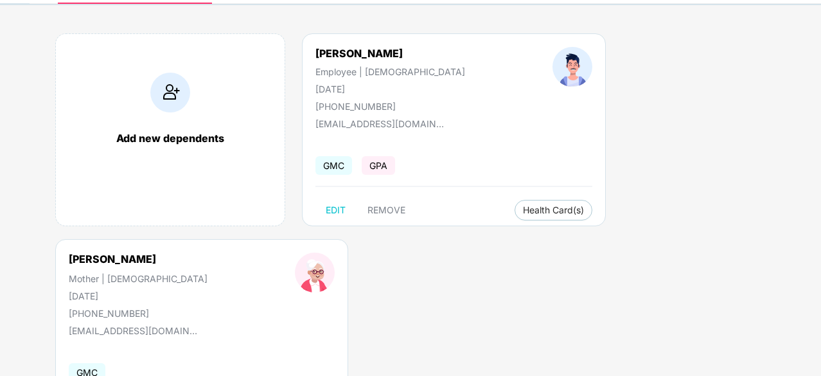
scroll to position [0, 0]
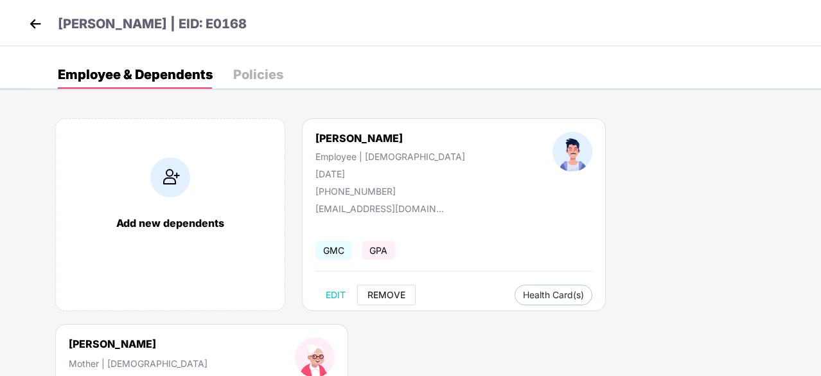
click at [382, 295] on span "REMOVE" at bounding box center [386, 295] width 38 height 10
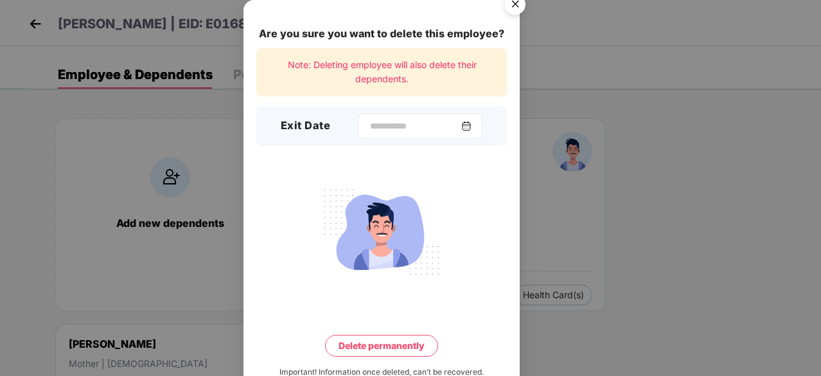
click at [472, 124] on img at bounding box center [466, 126] width 10 height 10
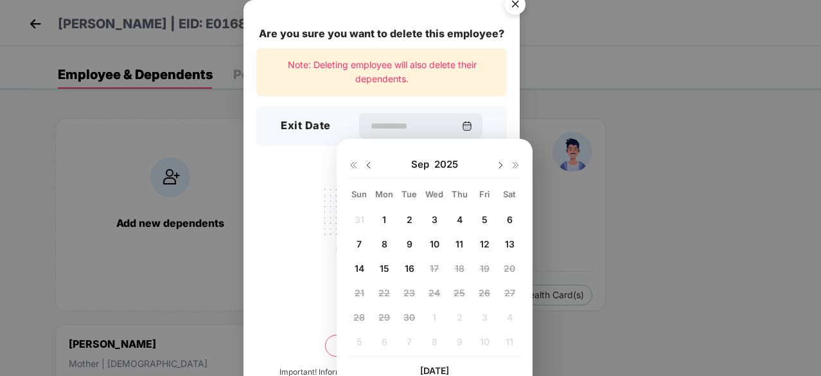
click at [416, 214] on div "2" at bounding box center [409, 218] width 19 height 19
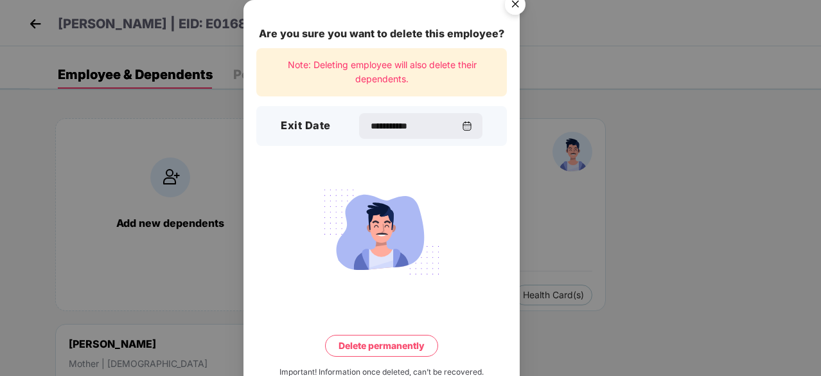
type input "**********"
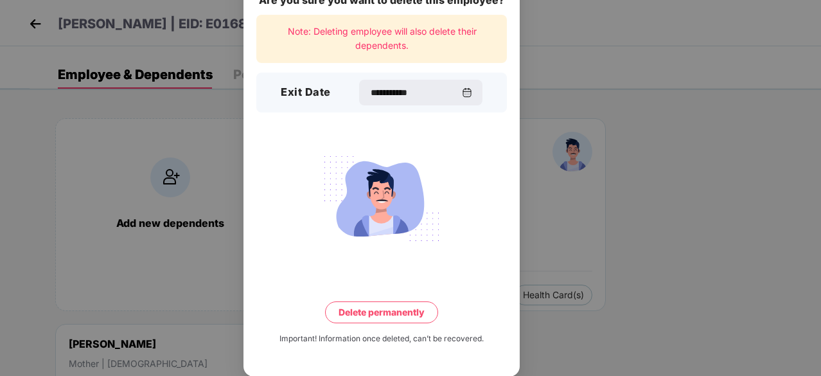
click at [393, 307] on button "Delete permanently" at bounding box center [381, 312] width 113 height 22
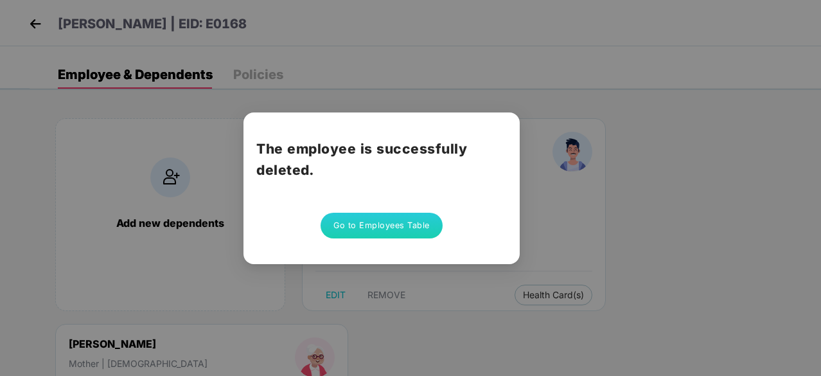
scroll to position [0, 0]
click at [394, 227] on button "Go to Employees Table" at bounding box center [382, 226] width 122 height 26
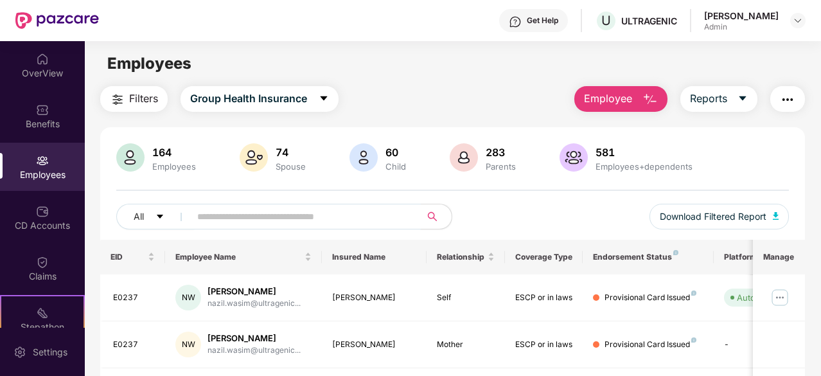
click at [225, 209] on input "text" at bounding box center [300, 216] width 206 height 19
paste input "**********"
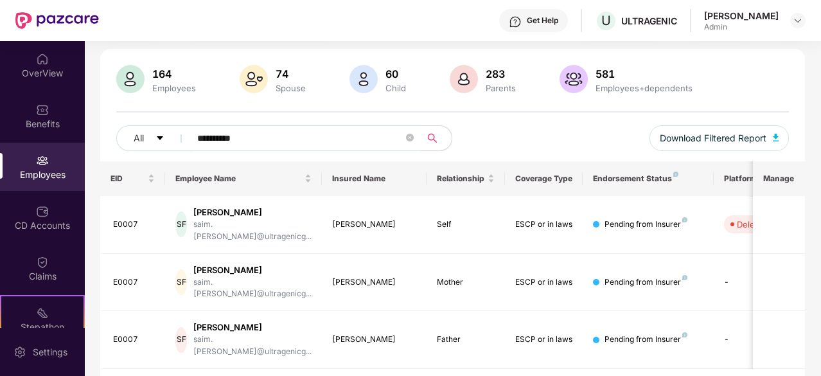
scroll to position [84, 0]
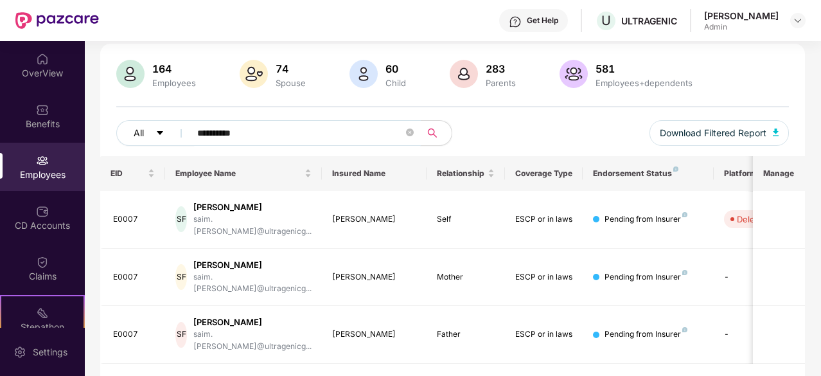
drag, startPoint x: 305, startPoint y: 139, endPoint x: 170, endPoint y: 125, distance: 135.6
click at [170, 125] on div "**********" at bounding box center [284, 133] width 337 height 26
paste input "********"
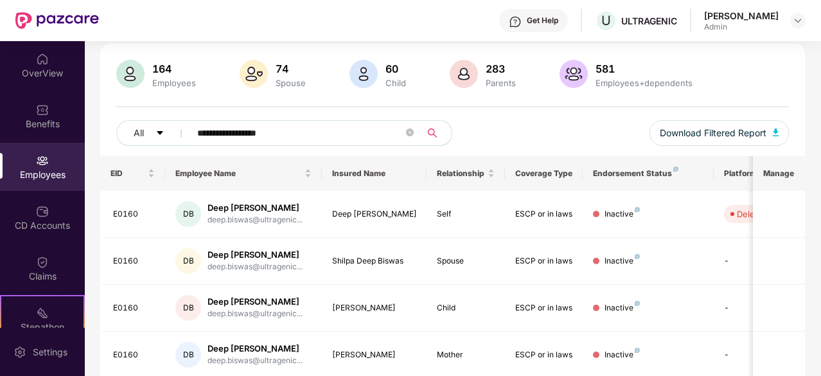
scroll to position [130, 0]
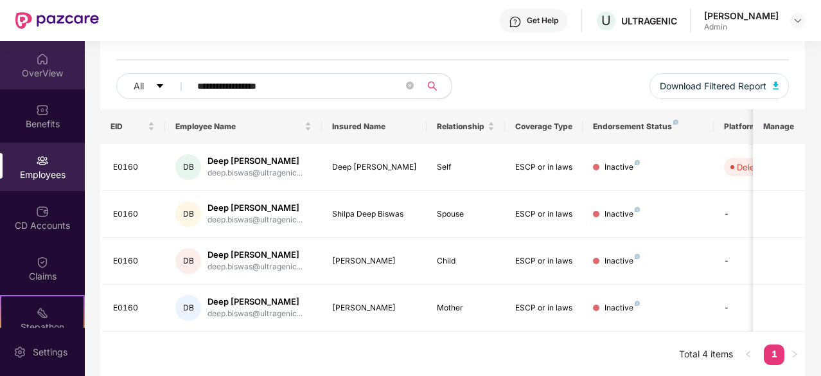
drag, startPoint x: 290, startPoint y: 87, endPoint x: 54, endPoint y: 82, distance: 236.5
click at [91, 85] on div "**********" at bounding box center [453, 167] width 736 height 422
paste input "text"
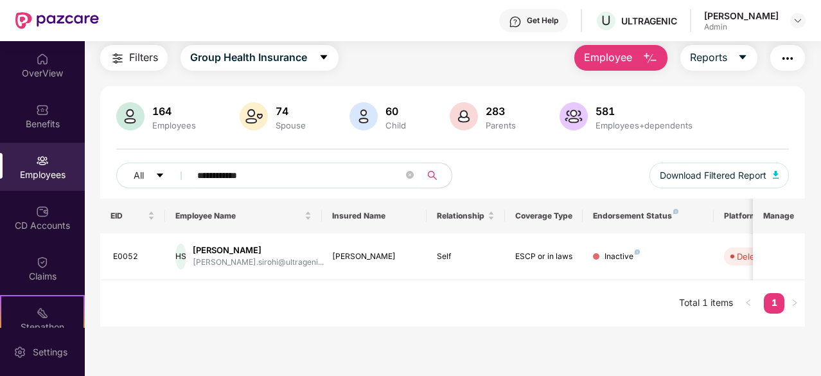
scroll to position [41, 0]
click at [206, 171] on input "**********" at bounding box center [300, 175] width 206 height 19
drag, startPoint x: 181, startPoint y: 171, endPoint x: 160, endPoint y: 170, distance: 21.2
click at [168, 171] on div "**********" at bounding box center [284, 176] width 337 height 26
paste input "*"
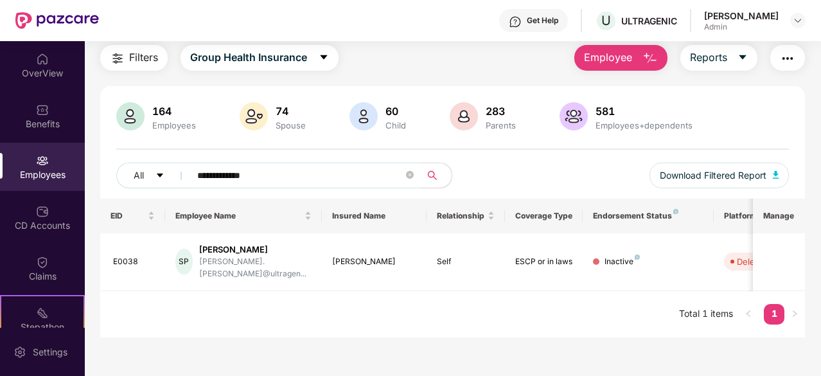
drag, startPoint x: 320, startPoint y: 175, endPoint x: 77, endPoint y: 161, distance: 243.3
click at [93, 170] on div "**********" at bounding box center [453, 191] width 736 height 292
paste input "text"
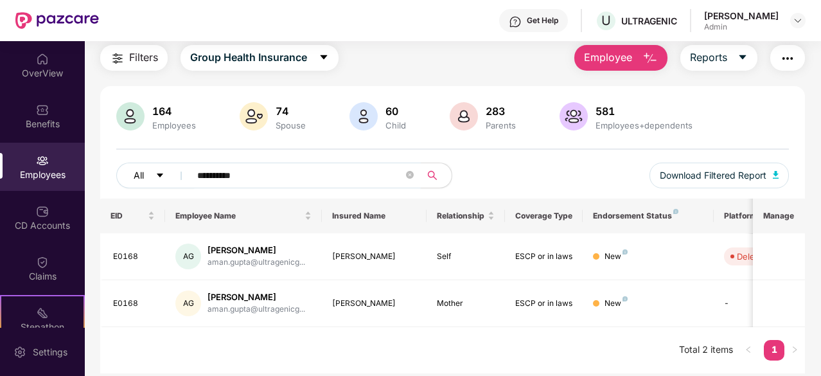
drag, startPoint x: 256, startPoint y: 170, endPoint x: 151, endPoint y: 172, distance: 104.7
click at [157, 173] on div "**********" at bounding box center [284, 176] width 337 height 26
paste input "*****"
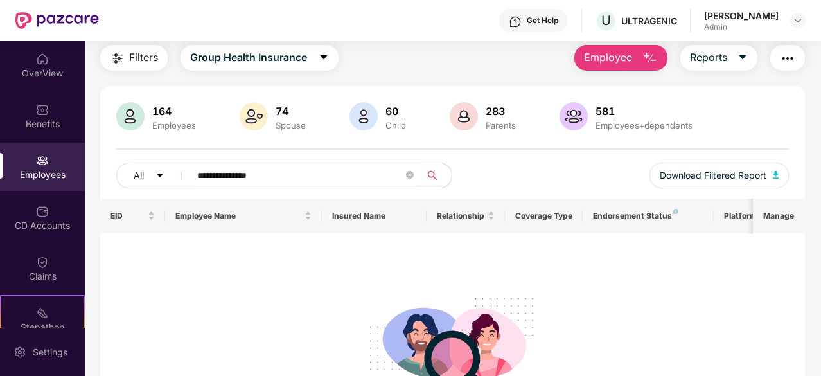
scroll to position [130, 0]
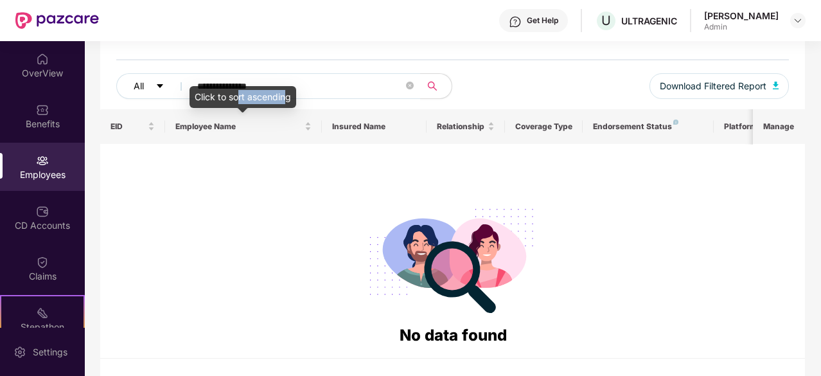
drag, startPoint x: 287, startPoint y: 91, endPoint x: 159, endPoint y: 75, distance: 128.8
click at [179, 84] on body "**********" at bounding box center [410, 188] width 821 height 376
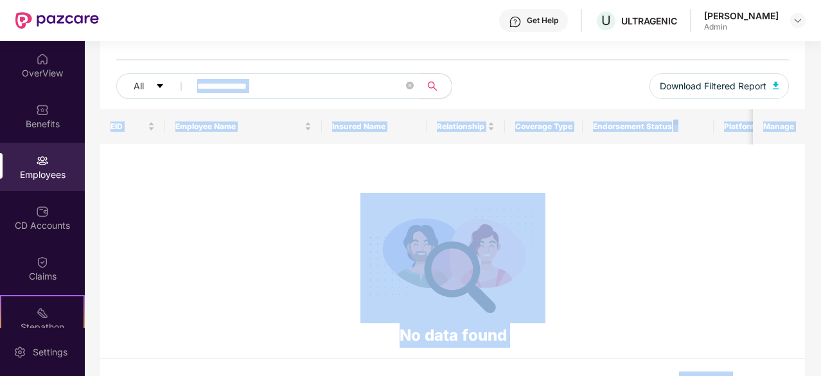
click at [293, 87] on input "**********" at bounding box center [300, 85] width 206 height 19
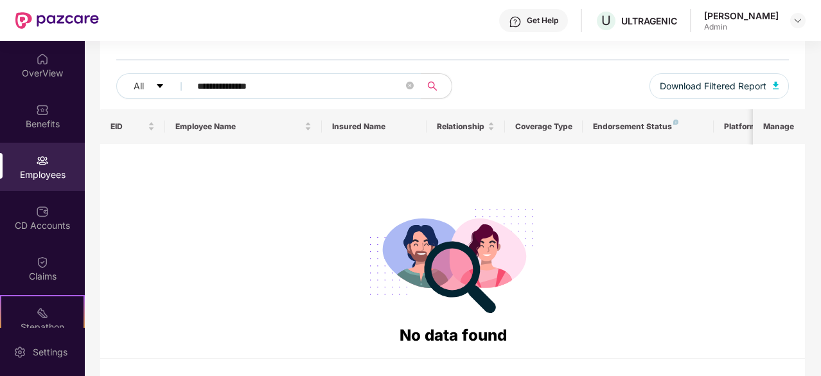
drag, startPoint x: 305, startPoint y: 80, endPoint x: 118, endPoint y: 69, distance: 187.3
click at [118, 69] on div "**********" at bounding box center [452, 61] width 705 height 96
paste input "***"
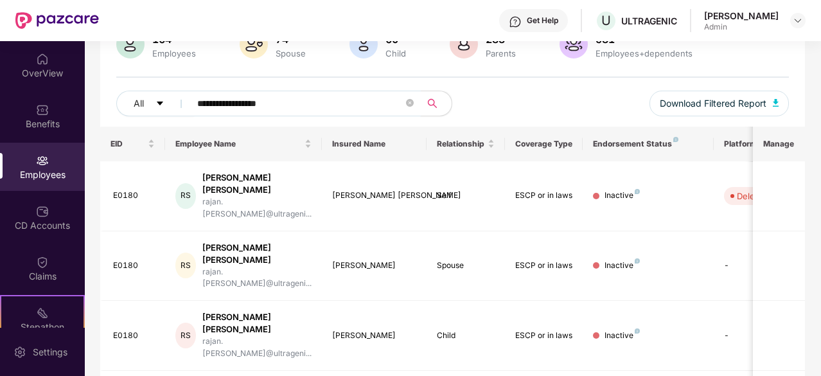
scroll to position [49, 0]
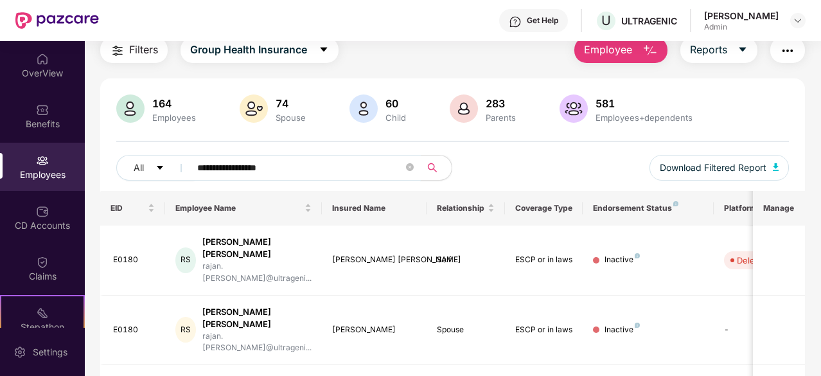
drag, startPoint x: 287, startPoint y: 105, endPoint x: 124, endPoint y: 103, distance: 162.5
click at [129, 103] on div "**********" at bounding box center [452, 142] width 705 height 96
paste input "text"
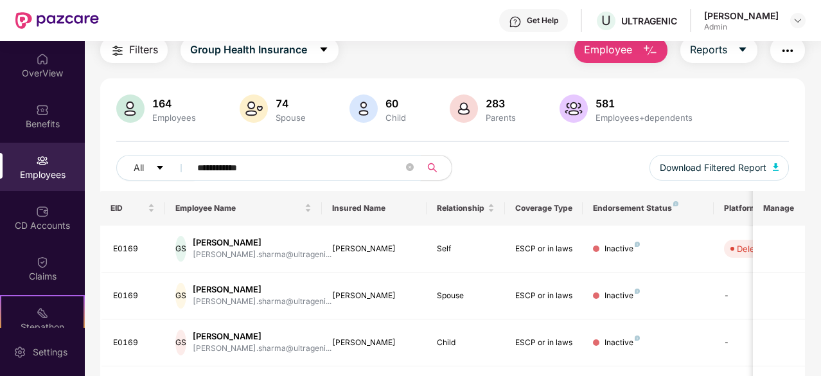
scroll to position [113, 0]
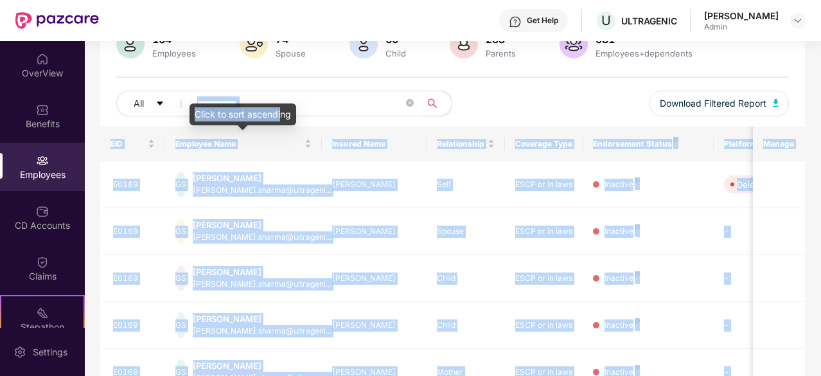
drag, startPoint x: 281, startPoint y: 106, endPoint x: 310, endPoint y: 102, distance: 28.6
click at [310, 102] on body "**********" at bounding box center [410, 188] width 821 height 376
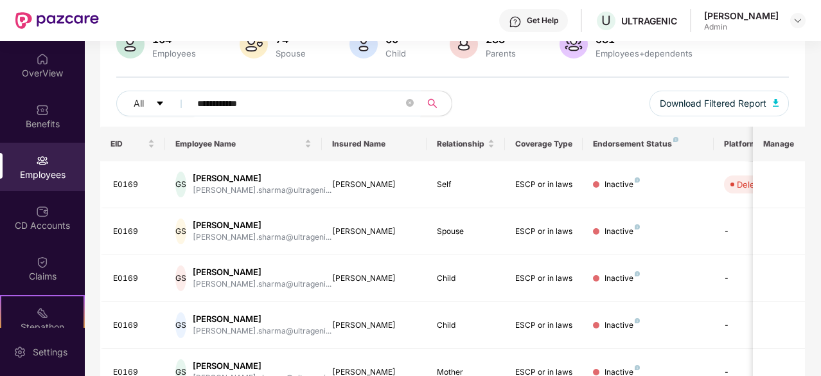
click at [311, 101] on input "**********" at bounding box center [300, 103] width 206 height 19
drag, startPoint x: 311, startPoint y: 101, endPoint x: 115, endPoint y: 101, distance: 195.9
click at [116, 101] on div "**********" at bounding box center [284, 104] width 337 height 26
paste input "*"
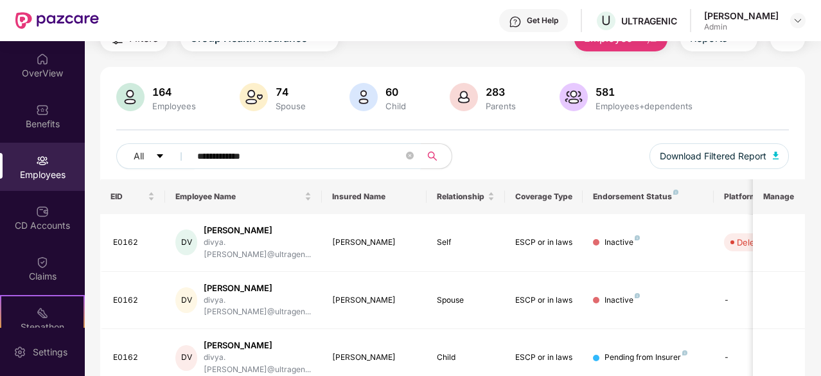
scroll to position [0, 0]
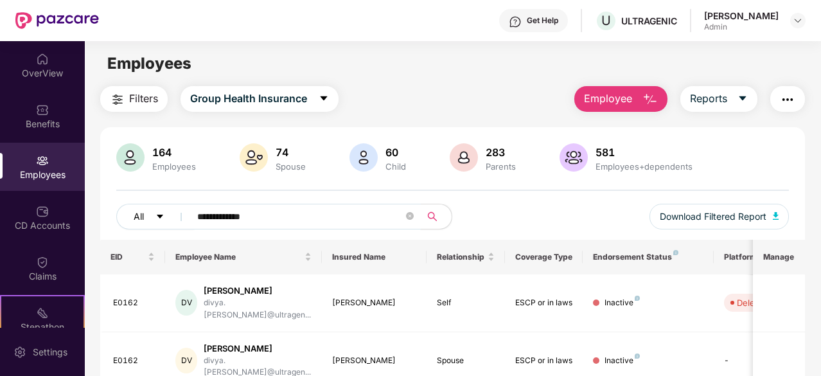
drag, startPoint x: 268, startPoint y: 217, endPoint x: 145, endPoint y: 218, distance: 122.7
click at [152, 218] on div "**********" at bounding box center [284, 217] width 337 height 26
paste input "******"
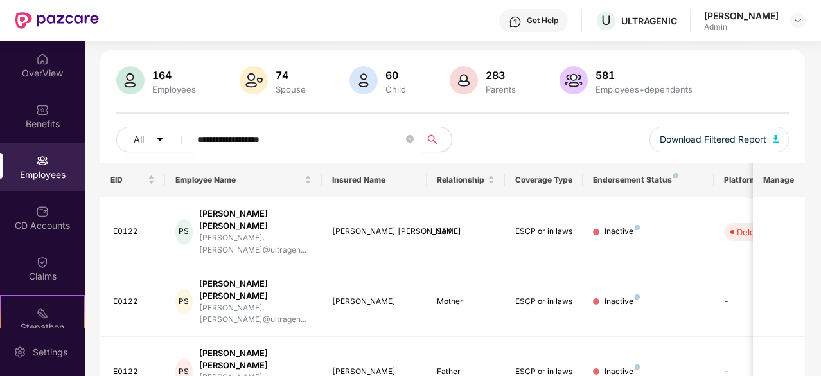
scroll to position [84, 0]
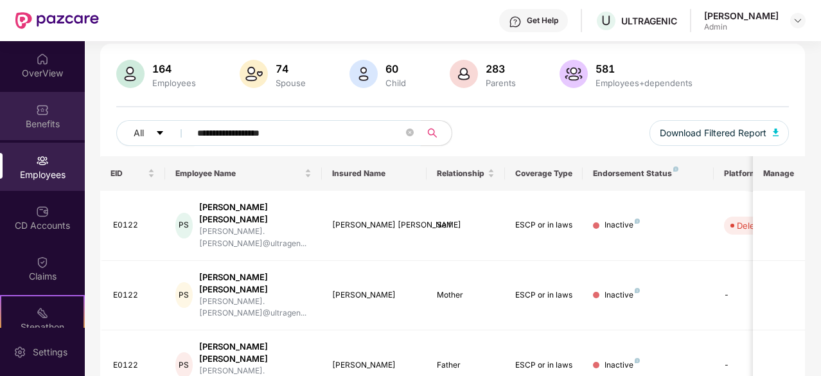
drag, startPoint x: 303, startPoint y: 130, endPoint x: 4, endPoint y: 107, distance: 299.6
click at [21, 111] on div "**********" at bounding box center [410, 208] width 821 height 335
paste input "text"
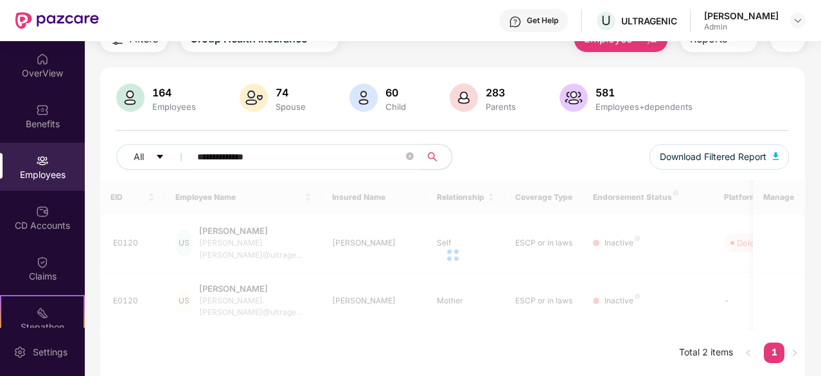
scroll to position [41, 0]
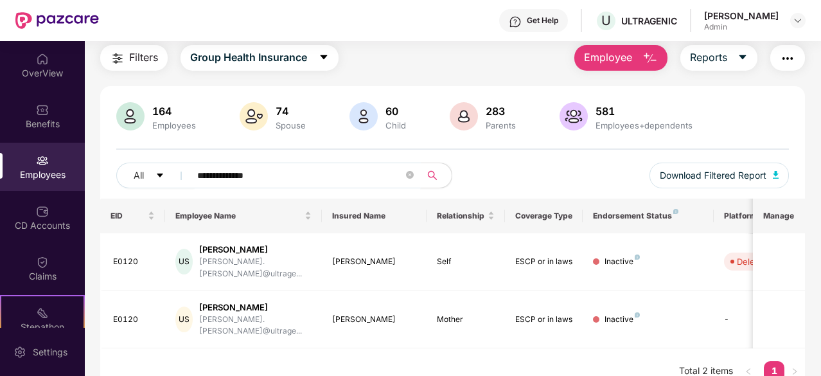
drag, startPoint x: 280, startPoint y: 173, endPoint x: 72, endPoint y: 168, distance: 208.2
click at [76, 169] on div "**********" at bounding box center [410, 208] width 821 height 335
paste input "*"
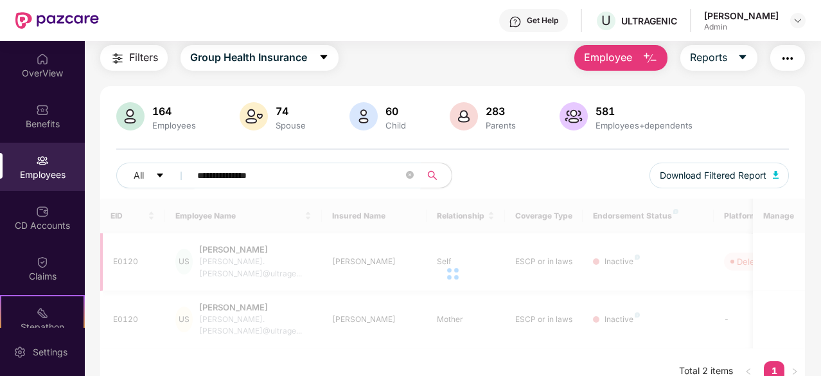
scroll to position [84, 0]
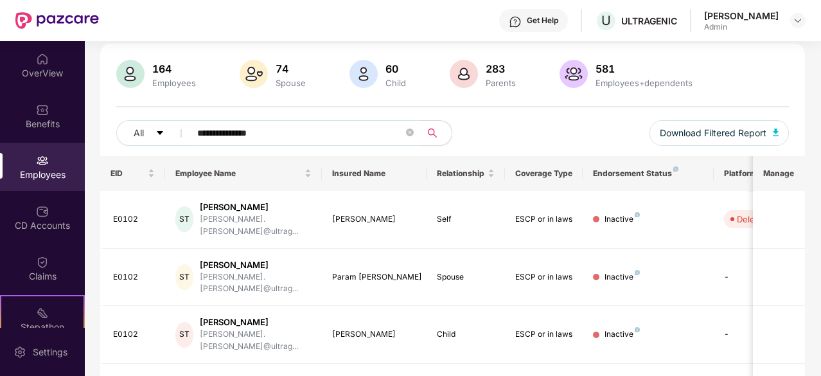
drag, startPoint x: 274, startPoint y: 130, endPoint x: 181, endPoint y: 130, distance: 93.2
click at [182, 130] on span "**********" at bounding box center [301, 133] width 239 height 26
paste input "text"
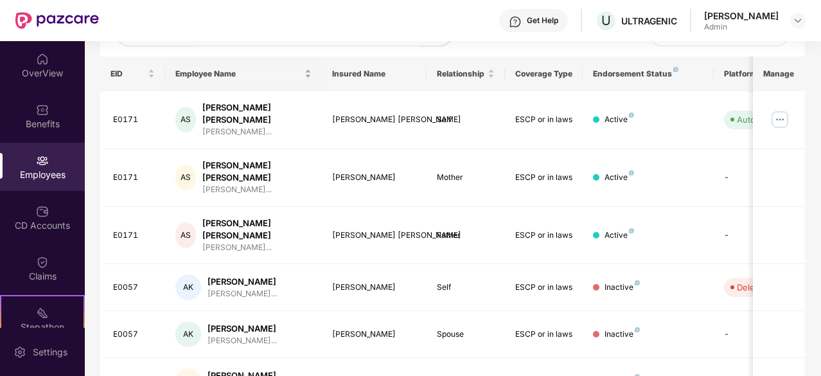
scroll to position [148, 0]
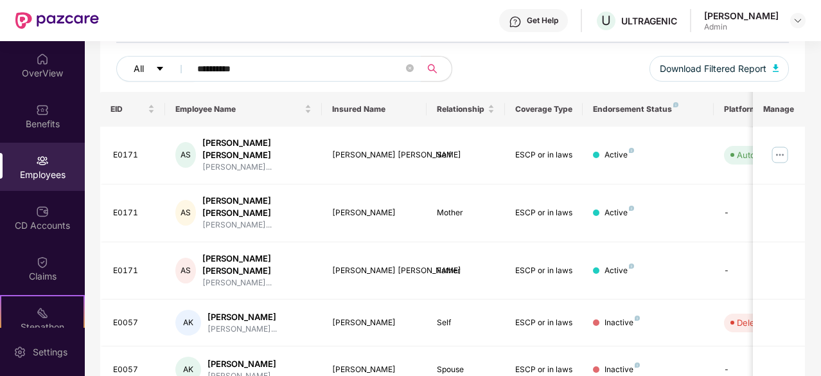
drag, startPoint x: 255, startPoint y: 65, endPoint x: 130, endPoint y: 75, distance: 125.0
click at [132, 75] on div "**********" at bounding box center [284, 69] width 337 height 26
paste input "***"
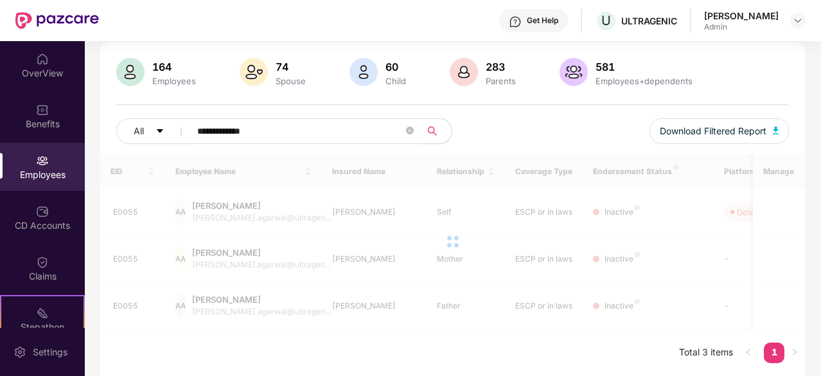
scroll to position [84, 0]
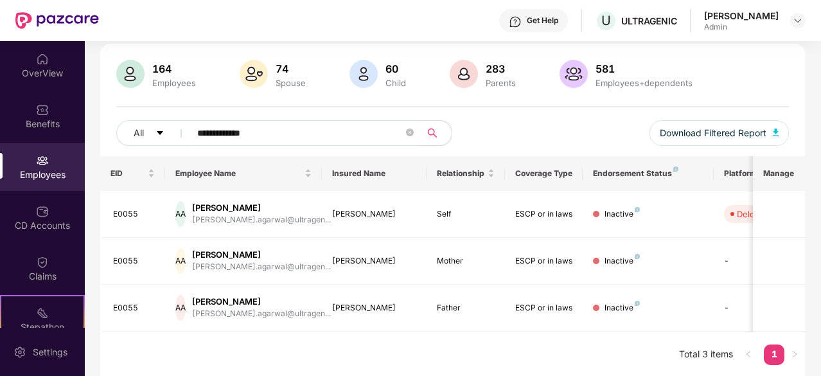
drag, startPoint x: 235, startPoint y: 127, endPoint x: 152, endPoint y: 118, distance: 84.0
click at [170, 125] on div "**********" at bounding box center [284, 133] width 337 height 26
paste input "text"
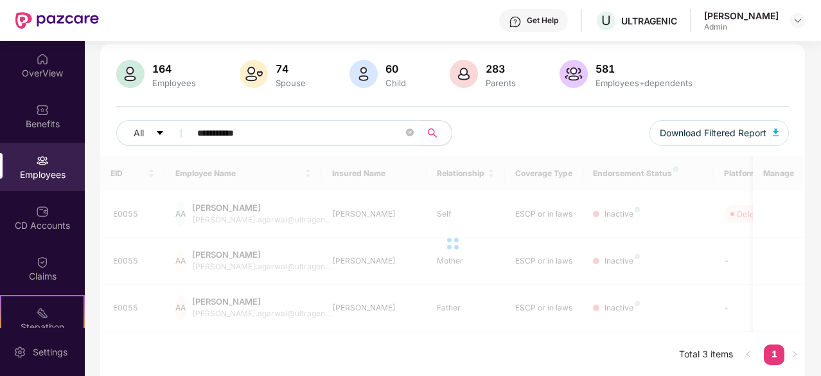
type input "**********"
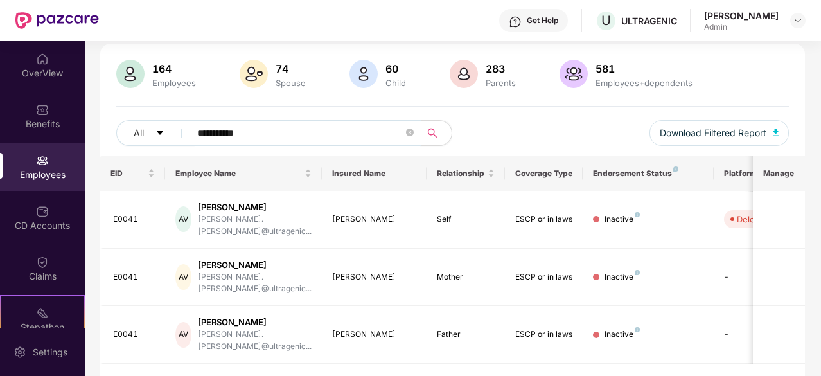
click at [21, 163] on div "Employees" at bounding box center [42, 167] width 85 height 48
click at [50, 213] on div "CD Accounts" at bounding box center [42, 217] width 85 height 48
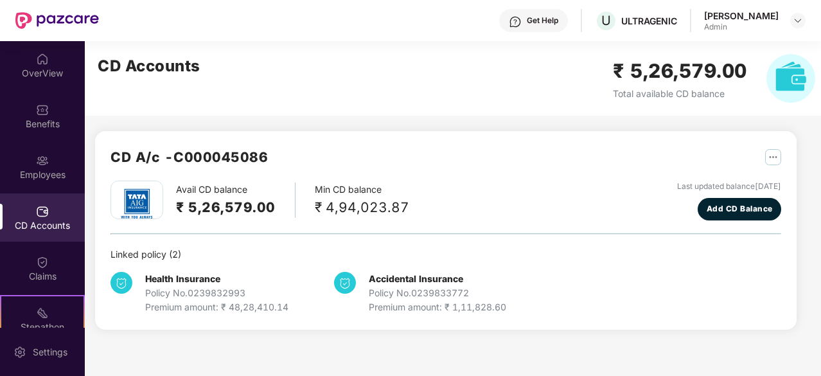
scroll to position [0, 0]
click at [35, 176] on div "Employees" at bounding box center [42, 174] width 85 height 13
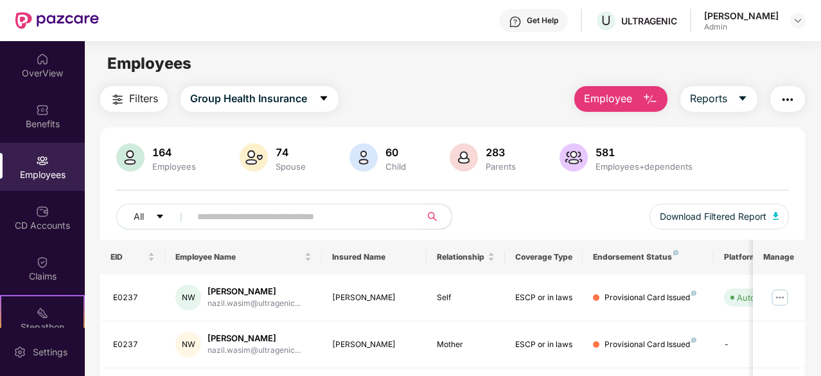
click at [248, 213] on input "text" at bounding box center [300, 216] width 206 height 19
type input "**********"
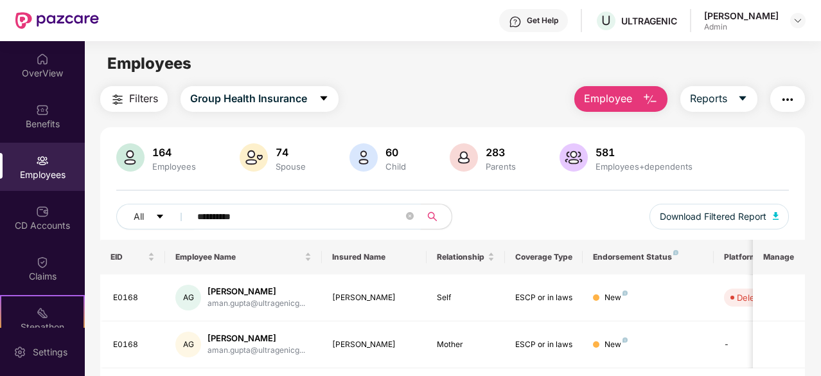
scroll to position [41, 0]
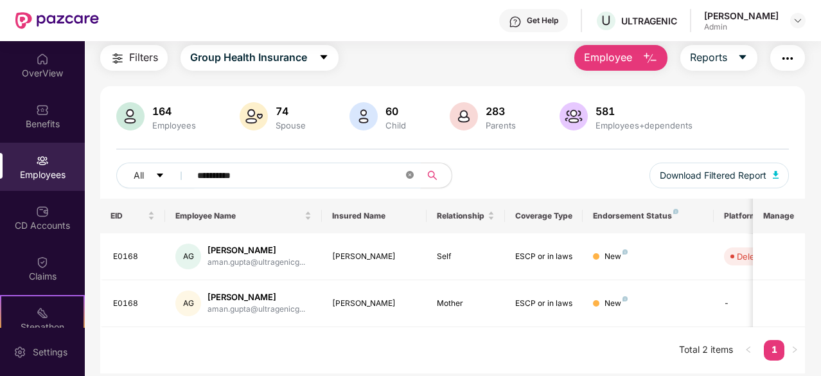
click at [407, 174] on icon "close-circle" at bounding box center [410, 175] width 8 height 8
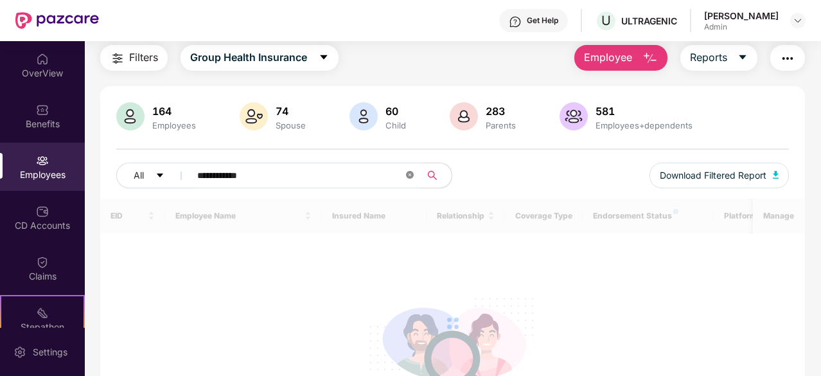
type input "**********"
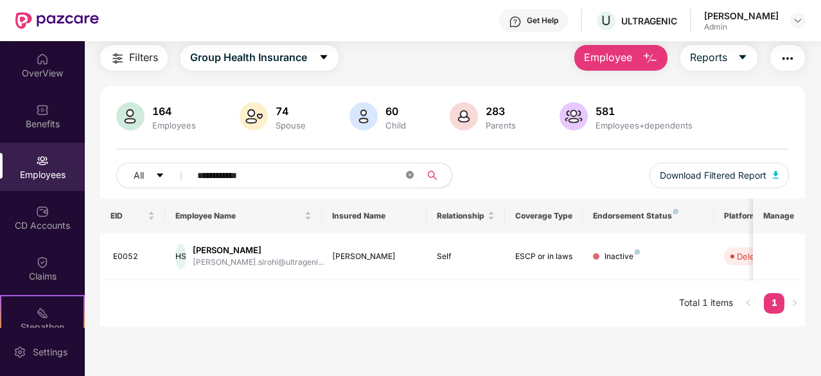
click at [407, 174] on icon "close-circle" at bounding box center [410, 175] width 8 height 8
click at [520, 169] on div "All Download Filtered Report" at bounding box center [452, 181] width 673 height 36
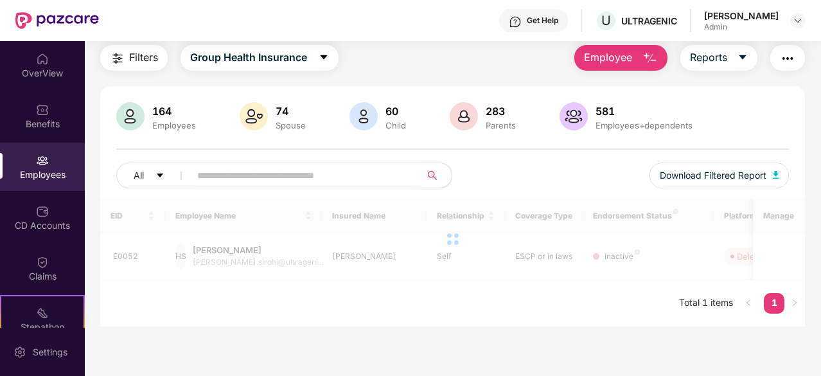
click at [358, 173] on input "text" at bounding box center [300, 175] width 206 height 19
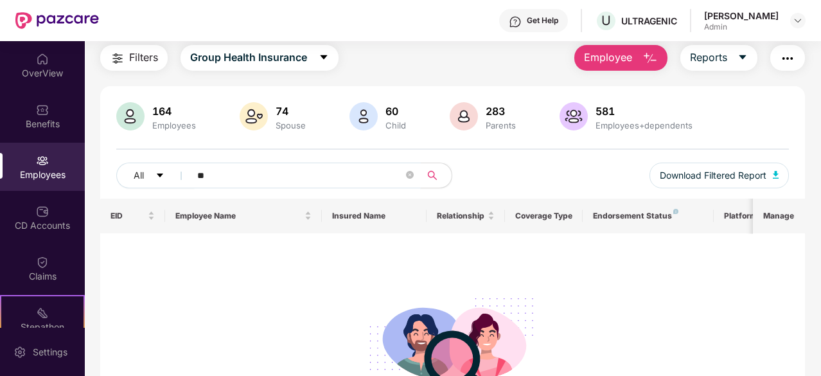
type input "*"
